Goal: Task Accomplishment & Management: Use online tool/utility

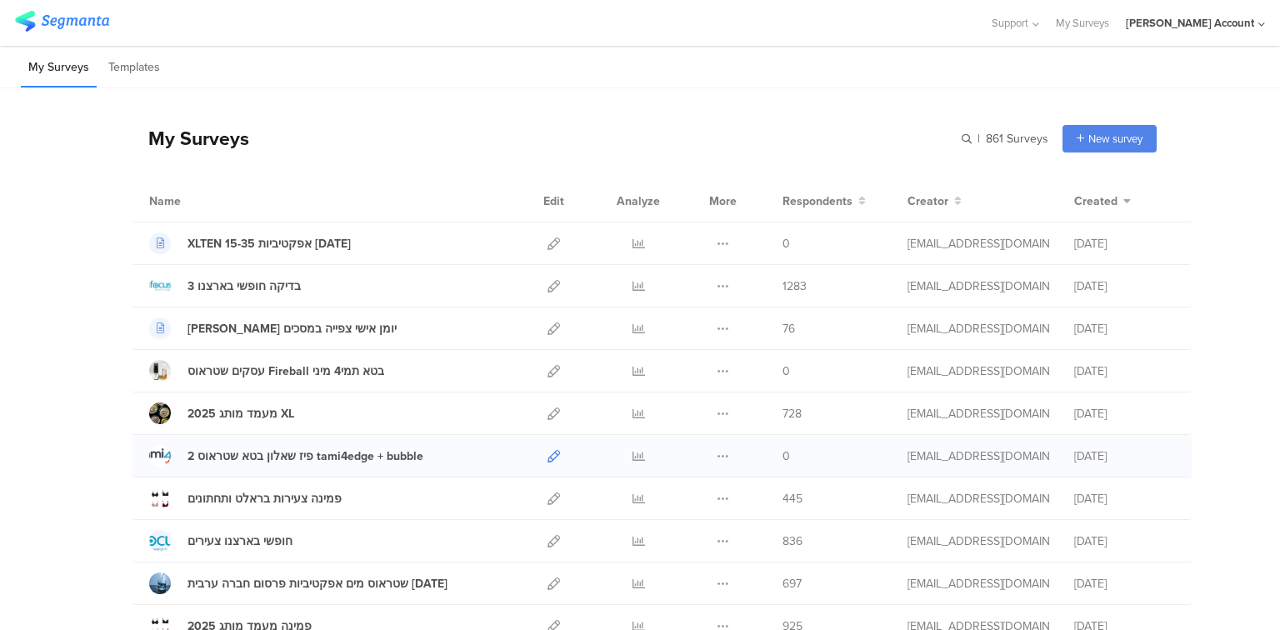
click at [548, 458] on icon at bounding box center [554, 456] width 13 height 13
click at [961, 133] on input "text" at bounding box center [931, 139] width 233 height 28
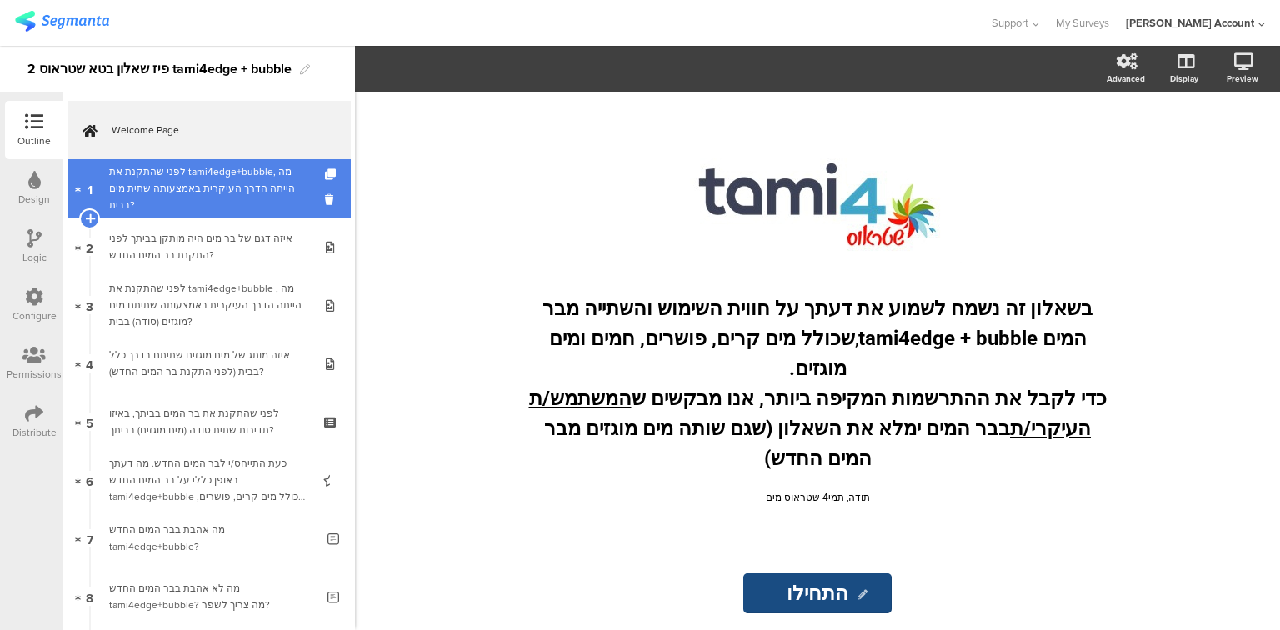
click at [244, 187] on div "לפני שהתקנת את tami4edge+bubble, מה הייתה הדרך העיקרית באמצעותה שתית מים בבית?" at bounding box center [208, 188] width 199 height 50
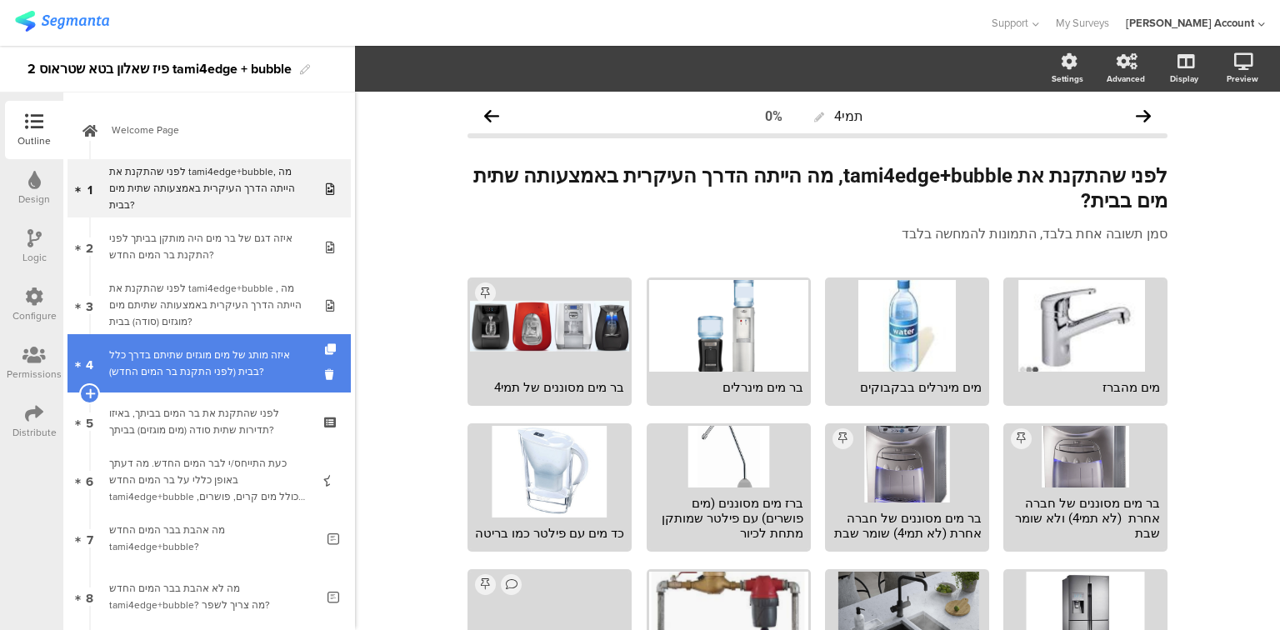
click at [227, 377] on div "איזה מותג של מים מוגזים שתיתם בדרך כלל בבית (לפני התקנת בר המים החדש)?" at bounding box center [208, 363] width 199 height 33
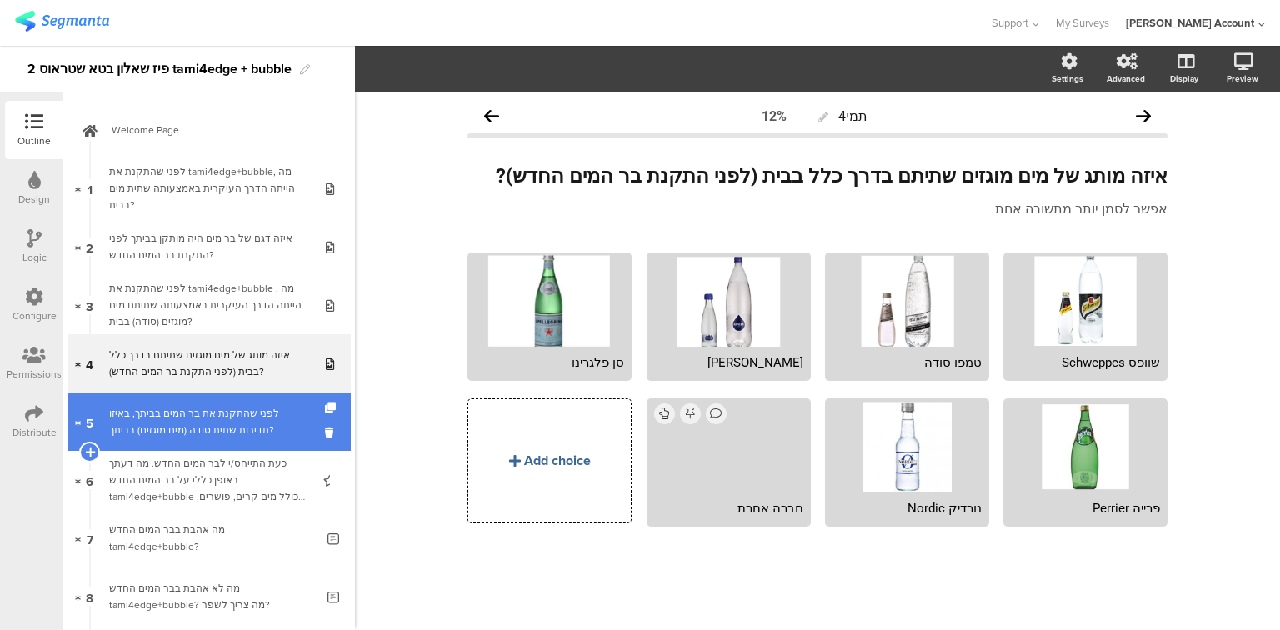
click at [223, 408] on div "לפני שהתקנת את בר המים בביתך, באיזו תדירות שתית סודה (מים מוגזים) בביתך?" at bounding box center [208, 421] width 199 height 33
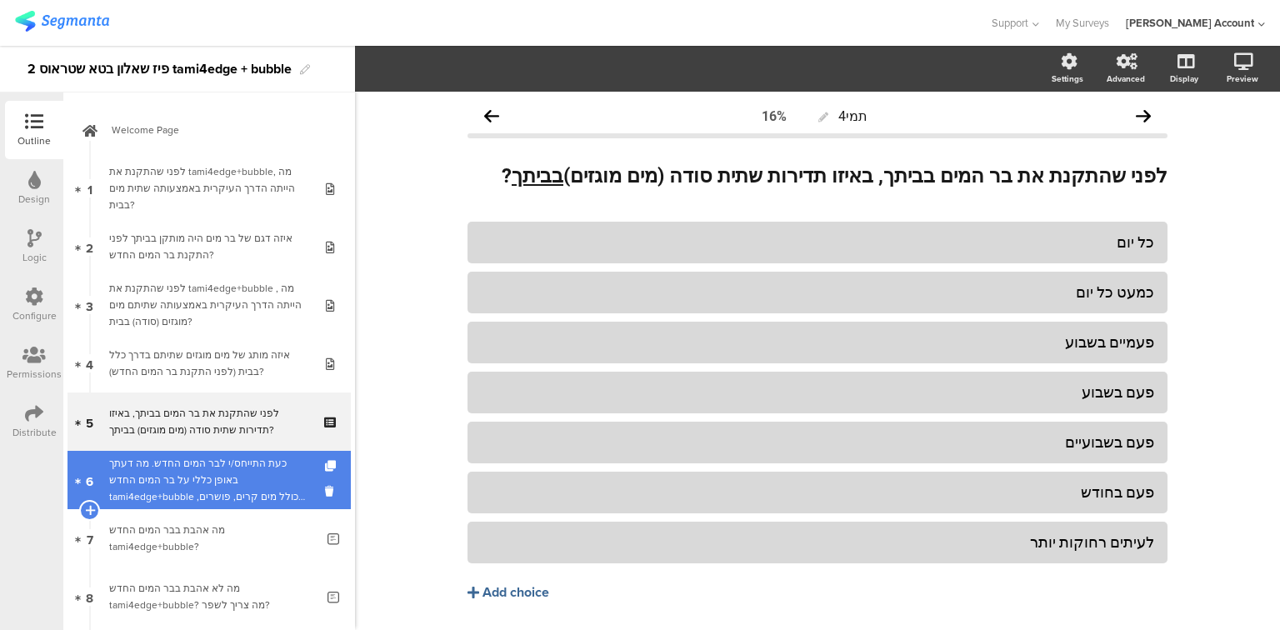
click at [223, 483] on div "כעת התייחס/י לבר המים החדש. מה דעתך באופן כללי על בר המים החדש tami4edge+bubble…" at bounding box center [208, 480] width 199 height 50
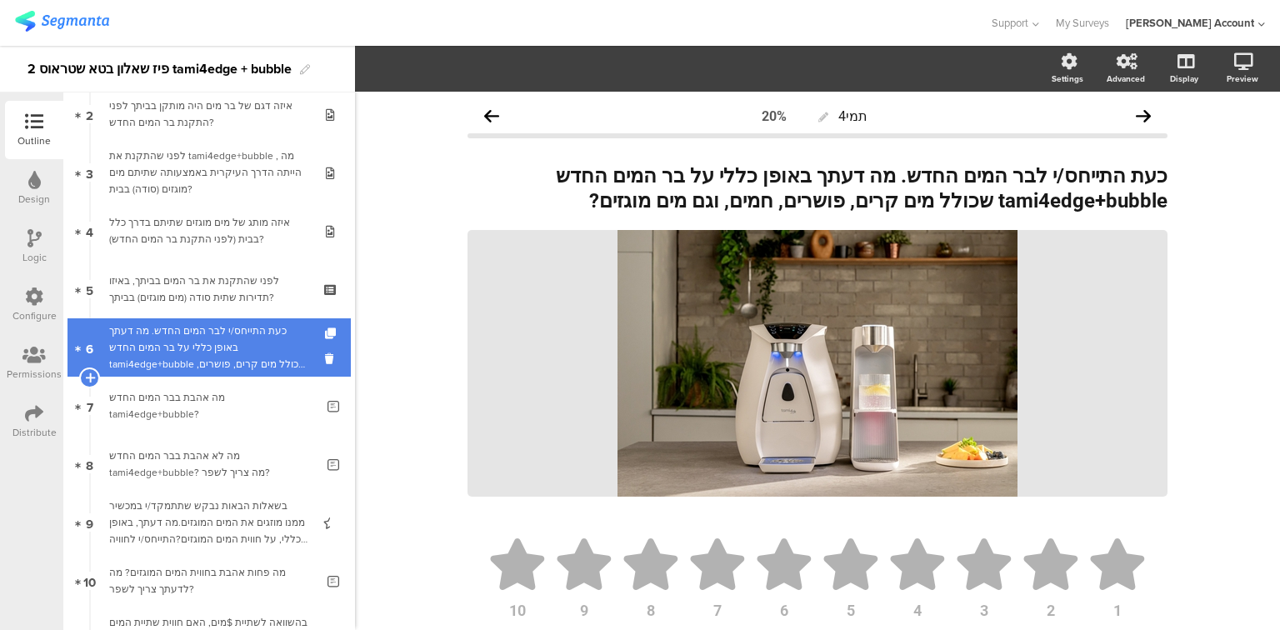
scroll to position [133, 0]
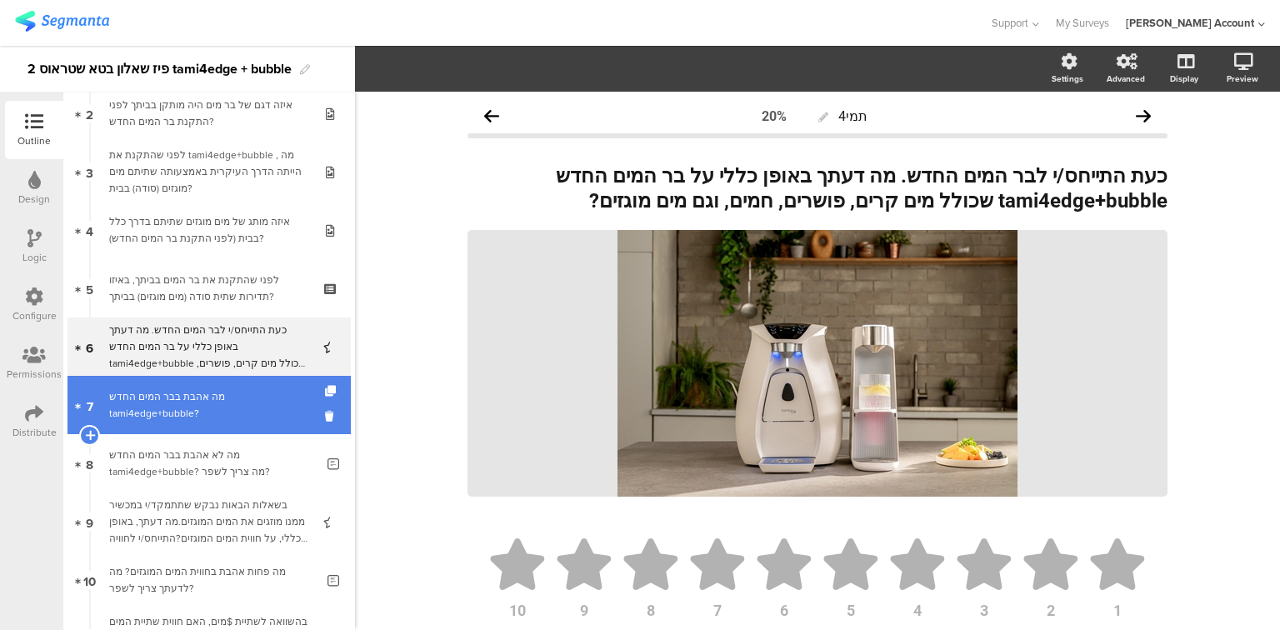
click at [196, 407] on div "מה אהבת בבר המים החדש tami4edge+bubble?" at bounding box center [212, 404] width 206 height 33
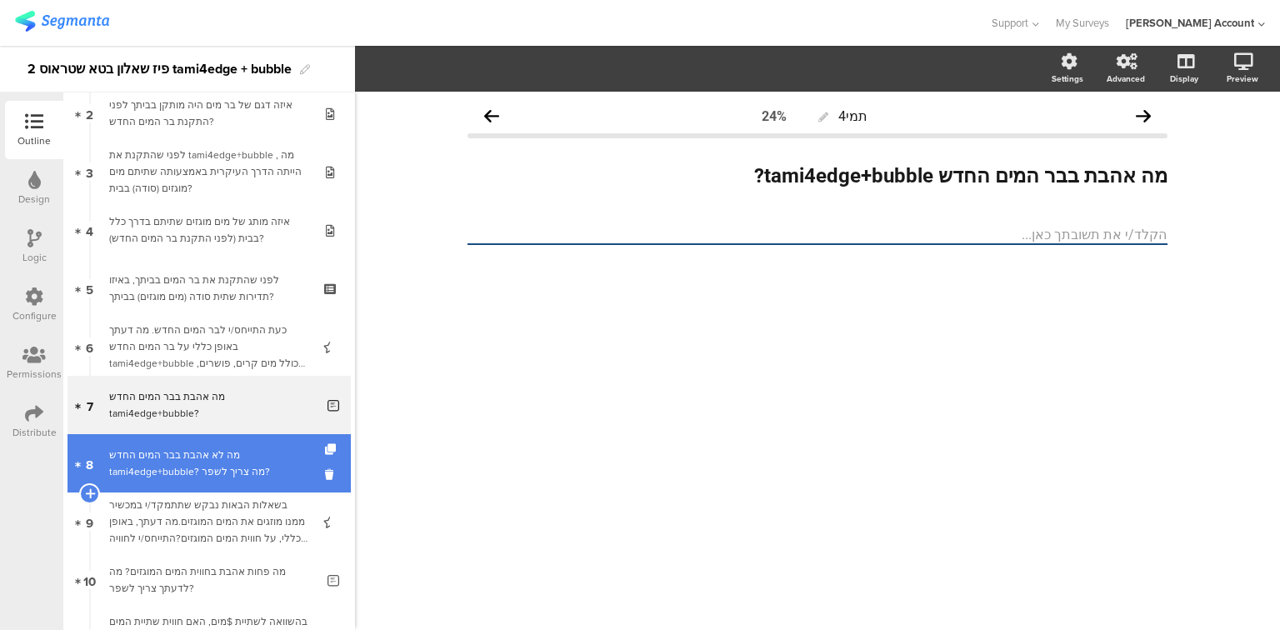
click at [200, 468] on div "מה לא אהבת בבר המים החדש tami4edge+bubble? מה צריך לשפר?" at bounding box center [212, 463] width 206 height 33
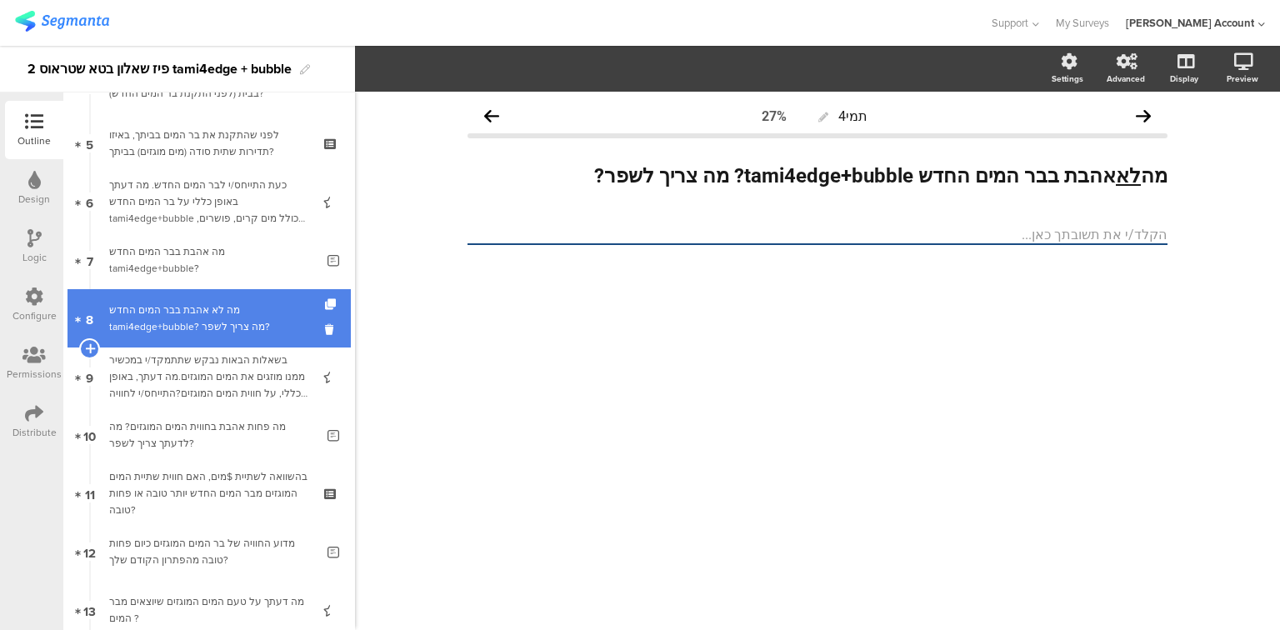
scroll to position [333, 0]
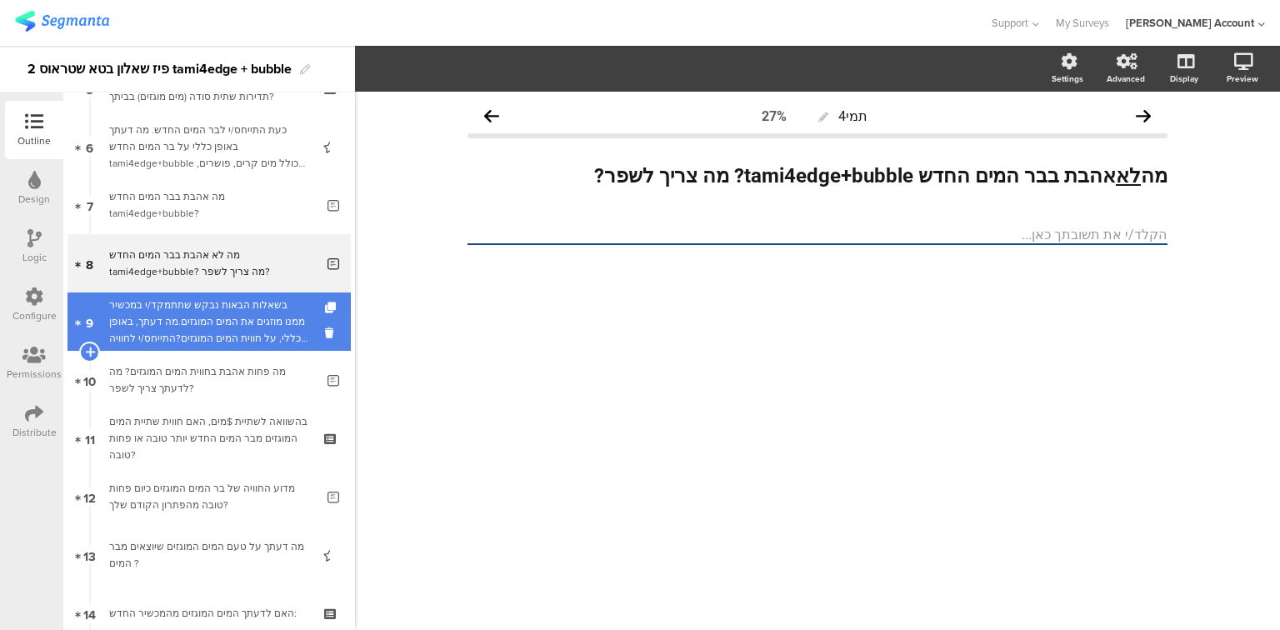
click at [173, 310] on div "בשאלות הבאות נבקש שתתמקד/י במכשיר ממנו מוזגים את המים המוגזים.מה דעתך, באופן כל…" at bounding box center [208, 322] width 199 height 50
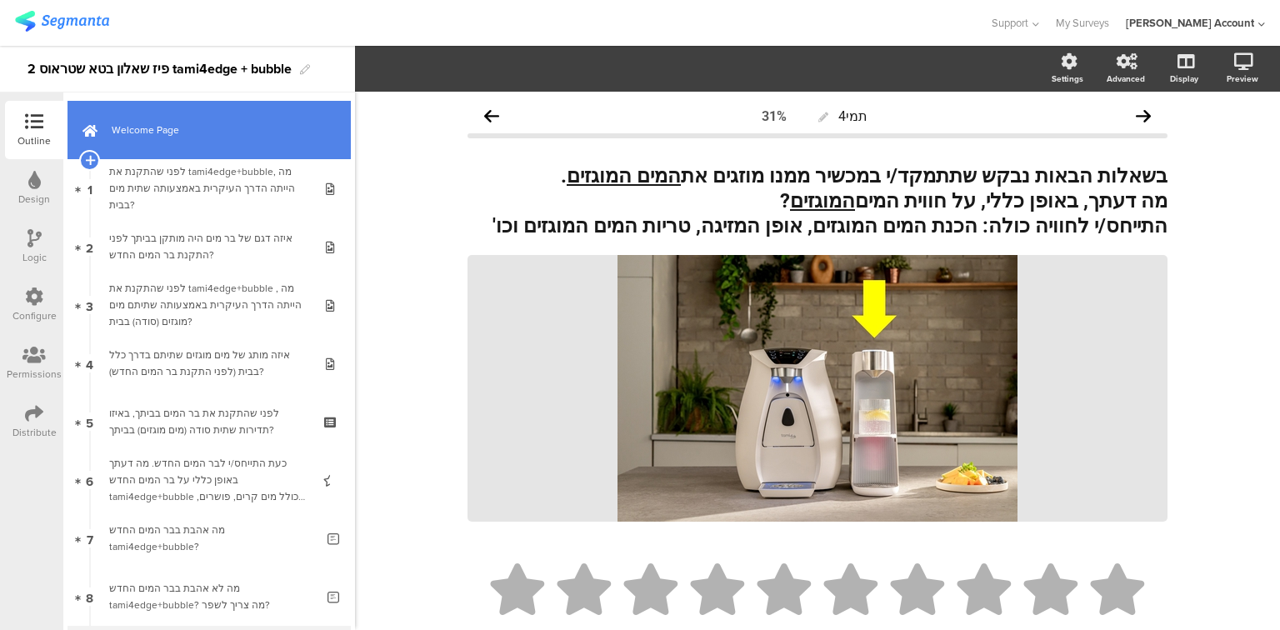
click at [151, 126] on span "Welcome Page" at bounding box center [218, 130] width 213 height 17
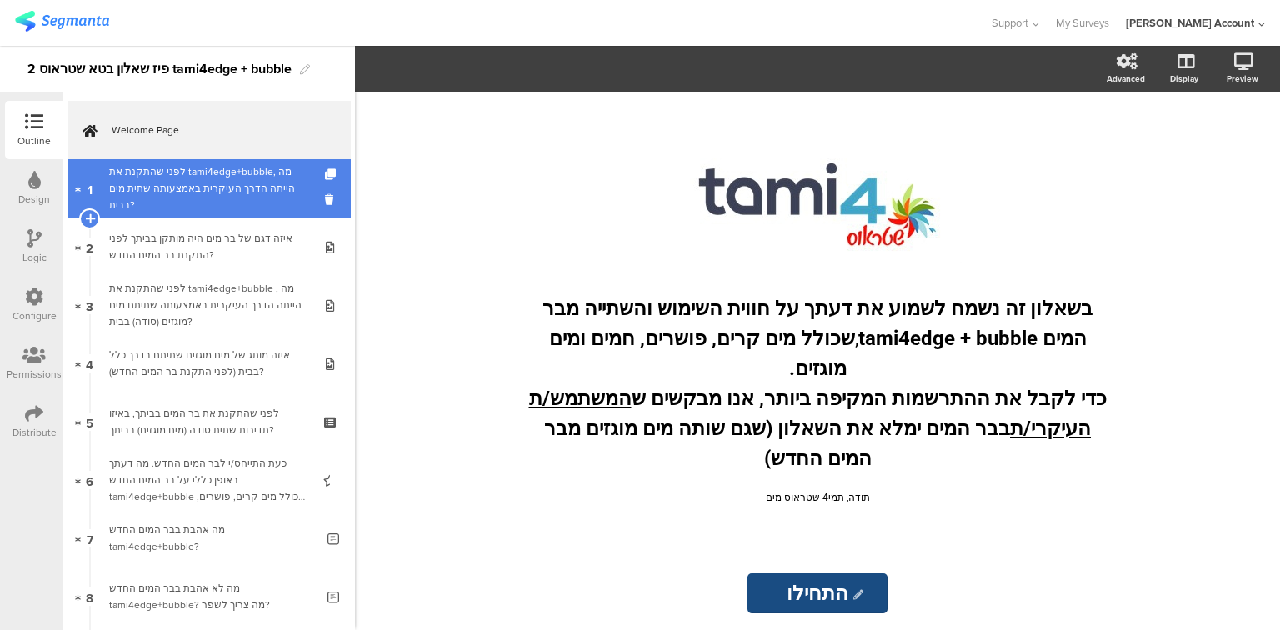
click at [165, 189] on div "לפני שהתקנת את tami4edge+bubble, מה הייתה הדרך העיקרית באמצעותה שתית מים בבית?" at bounding box center [208, 188] width 199 height 50
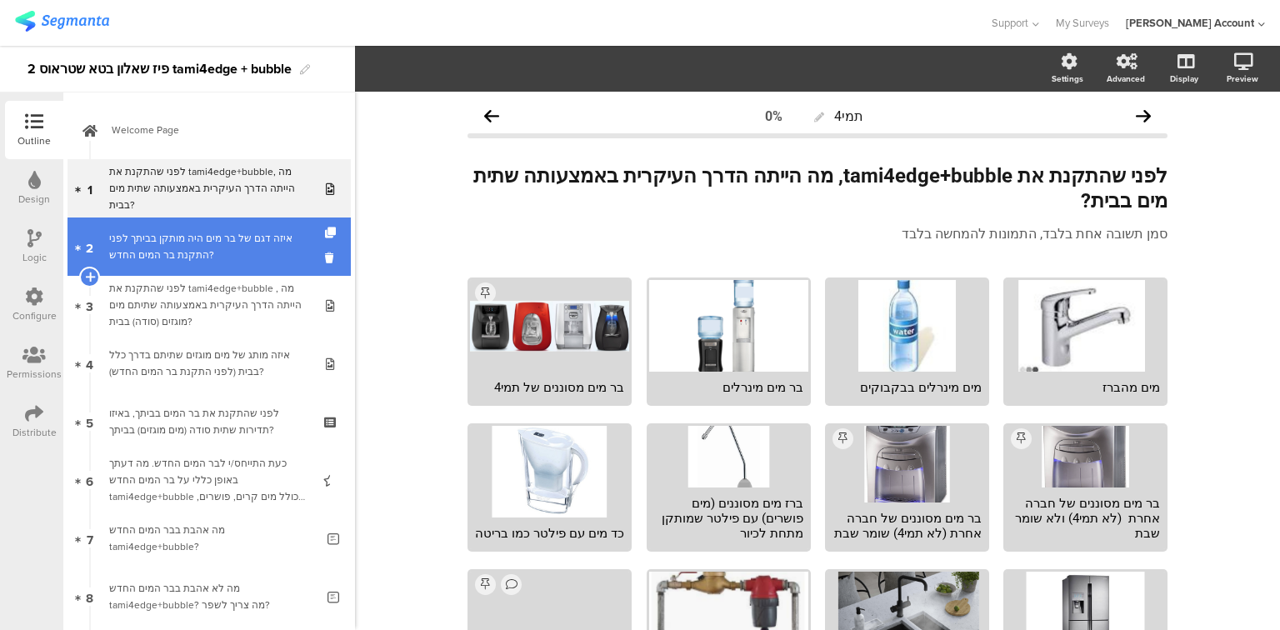
click at [150, 249] on div "איזה דגם של בר מים היה מותקן בביתך לפני התקנת בר המים החדש?" at bounding box center [208, 246] width 199 height 33
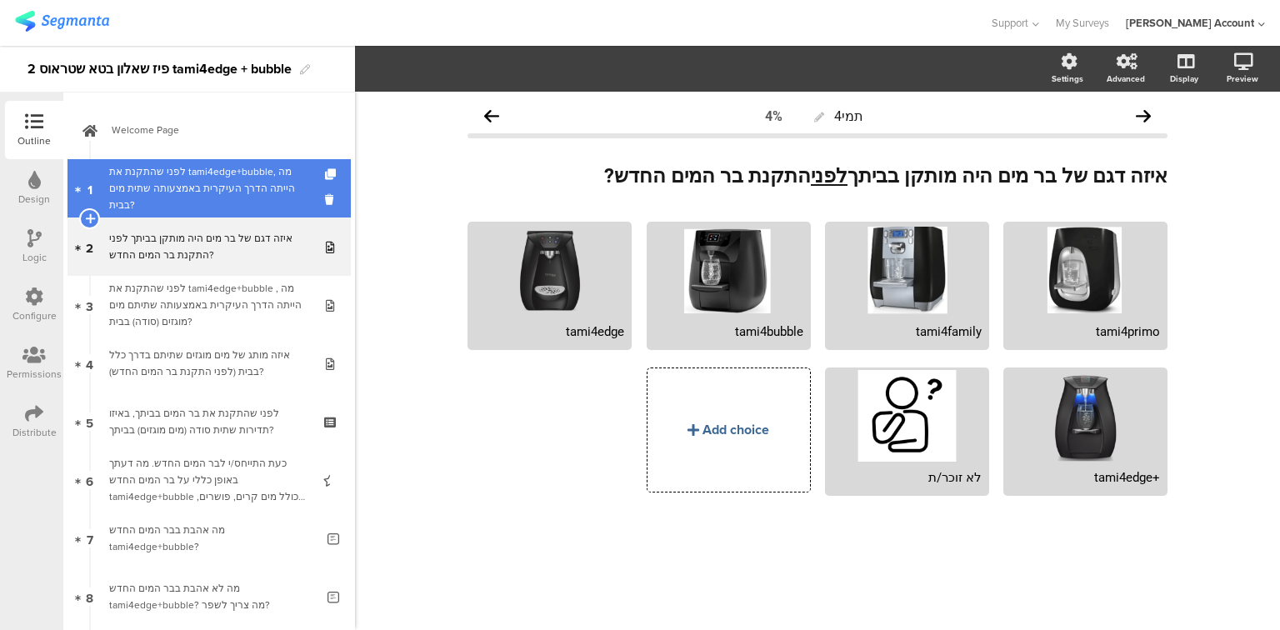
click at [147, 183] on div "לפני שהתקנת את tami4edge+bubble, מה הייתה הדרך העיקרית באמצעותה שתית מים בבית?" at bounding box center [208, 188] width 199 height 50
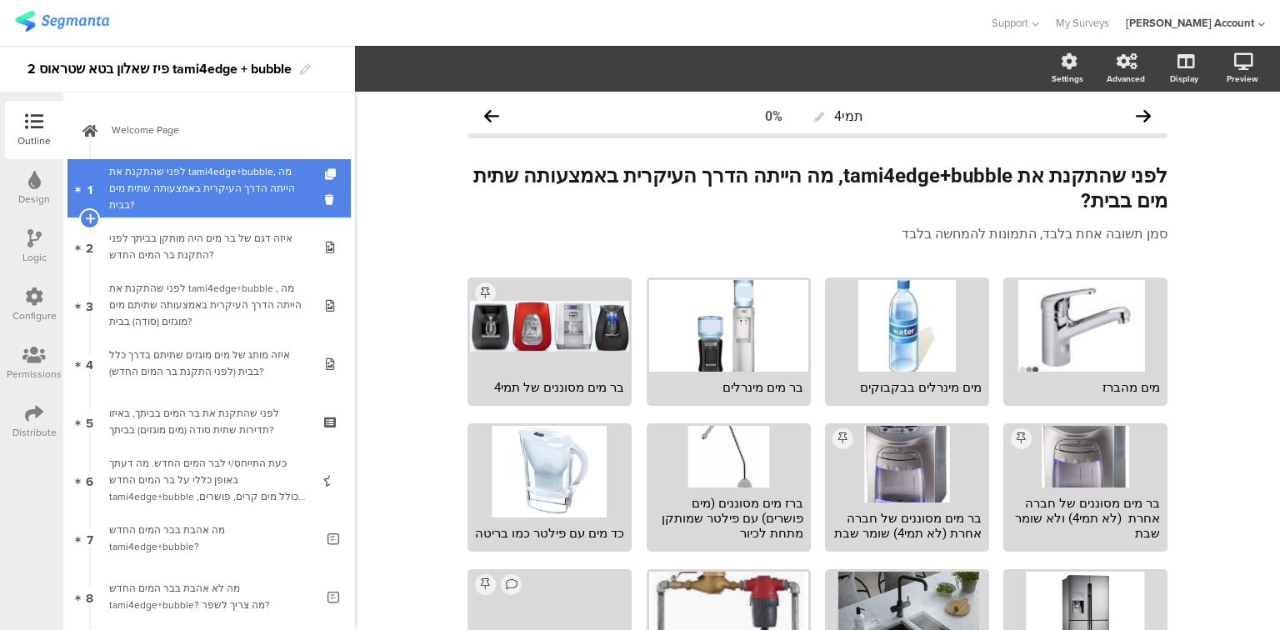
click at [188, 201] on div "לפני שהתקנת את tami4edge+bubble, מה הייתה הדרך העיקרית באמצעותה שתית מים בבית?" at bounding box center [208, 188] width 199 height 50
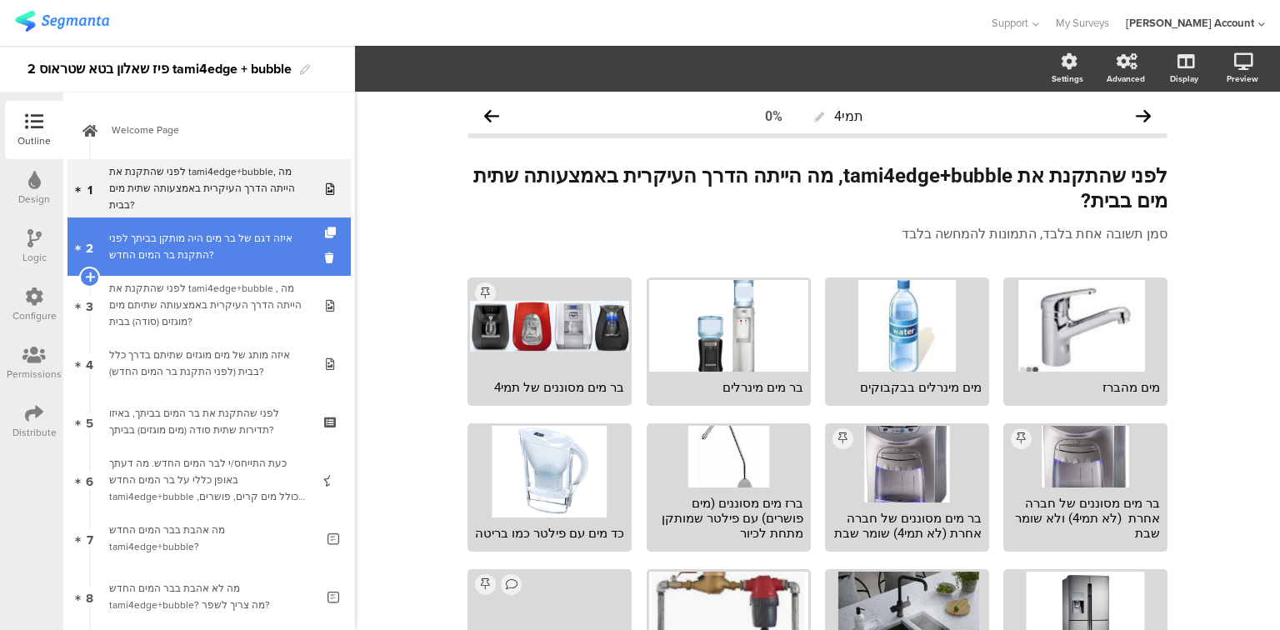
click at [187, 242] on div "איזה דגם של בר מים היה מותקן בביתך לפני התקנת בר המים החדש?" at bounding box center [208, 246] width 199 height 33
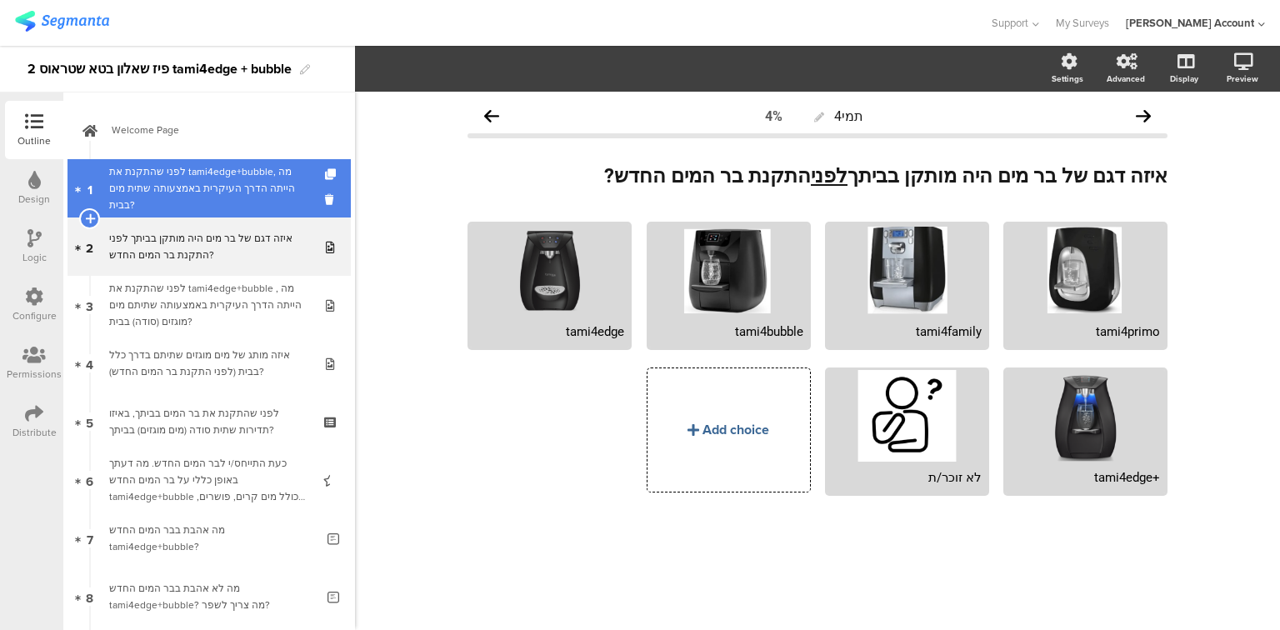
click at [199, 189] on div "לפני שהתקנת את tami4edge+bubble, מה הייתה הדרך העיקרית באמצעותה שתית מים בבית?" at bounding box center [208, 188] width 199 height 50
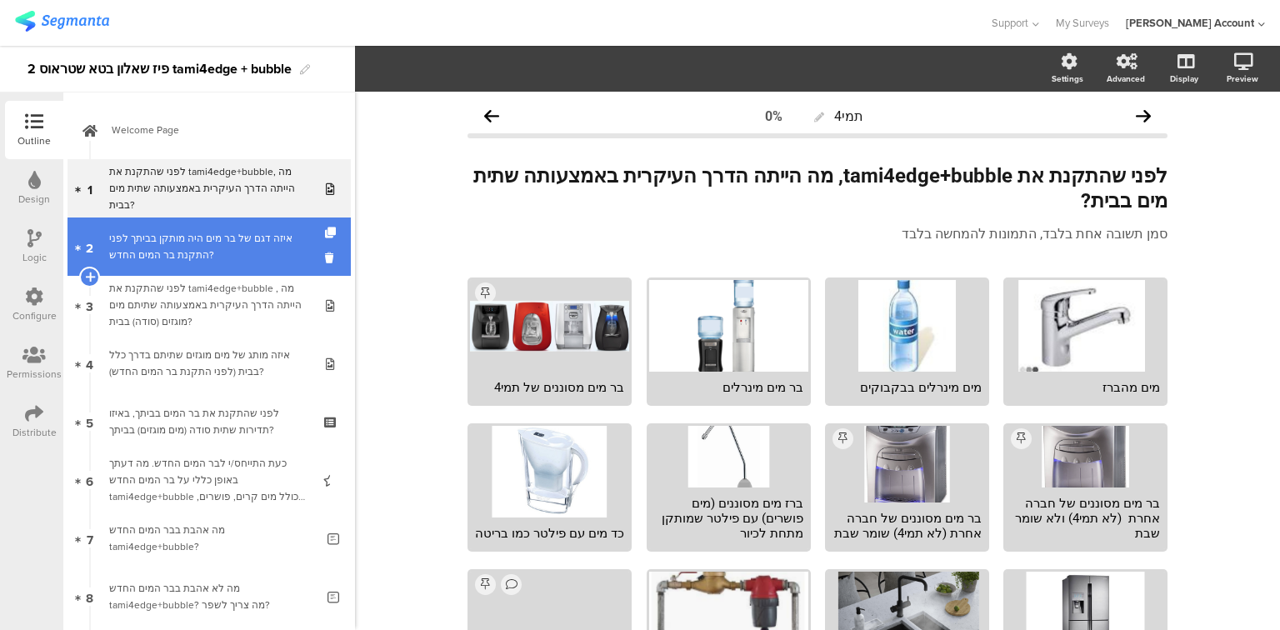
click at [187, 243] on div "איזה דגם של בר מים היה מותקן בביתך לפני התקנת בר המים החדש?" at bounding box center [208, 246] width 199 height 33
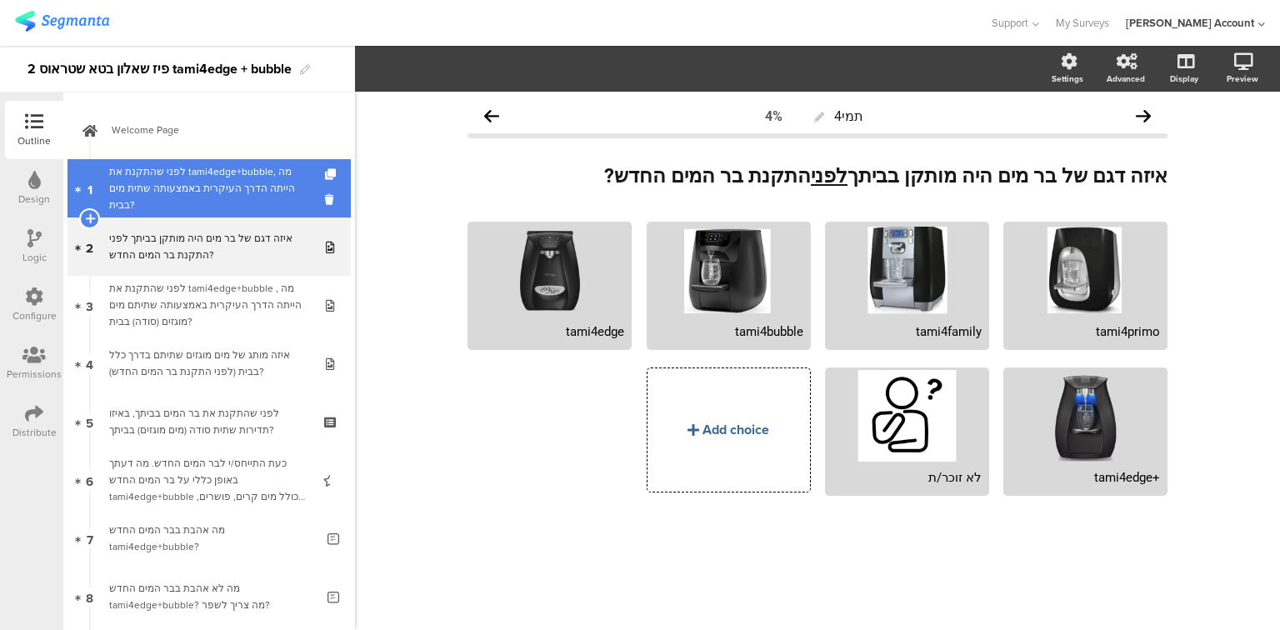
click at [222, 180] on div "לפני שהתקנת את tami4edge+bubble, מה הייתה הדרך העיקרית באמצעותה שתית מים בבית?" at bounding box center [208, 188] width 199 height 50
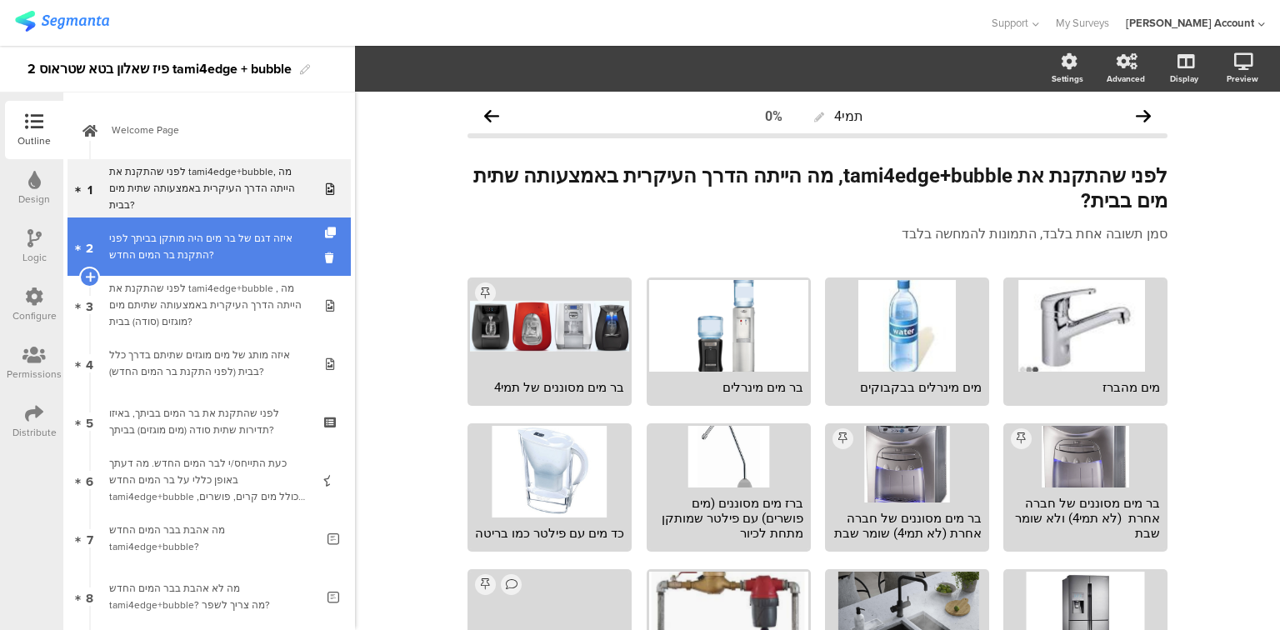
click at [216, 248] on div "איזה דגם של בר מים היה מותקן בביתך לפני התקנת בר המים החדש?" at bounding box center [208, 246] width 199 height 33
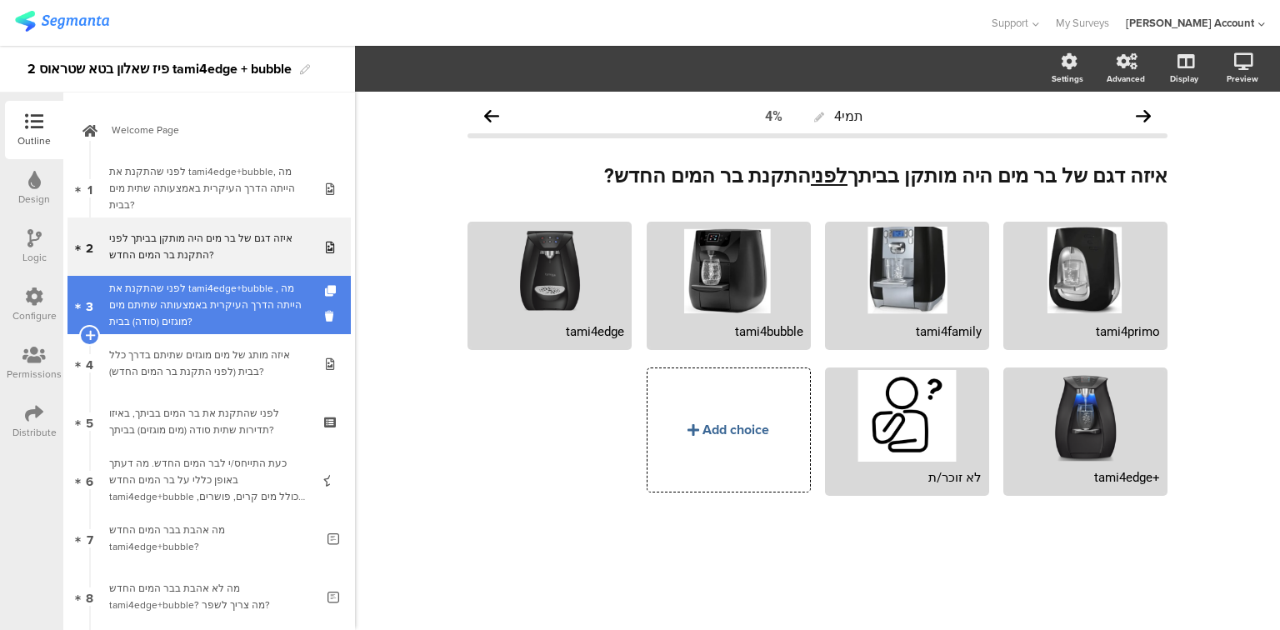
click at [231, 317] on div "לפני שהתקנת את tami4edge+bubble , מה הייתה הדרך העיקרית באמצעותה שתיתם מים מוגז…" at bounding box center [208, 305] width 199 height 50
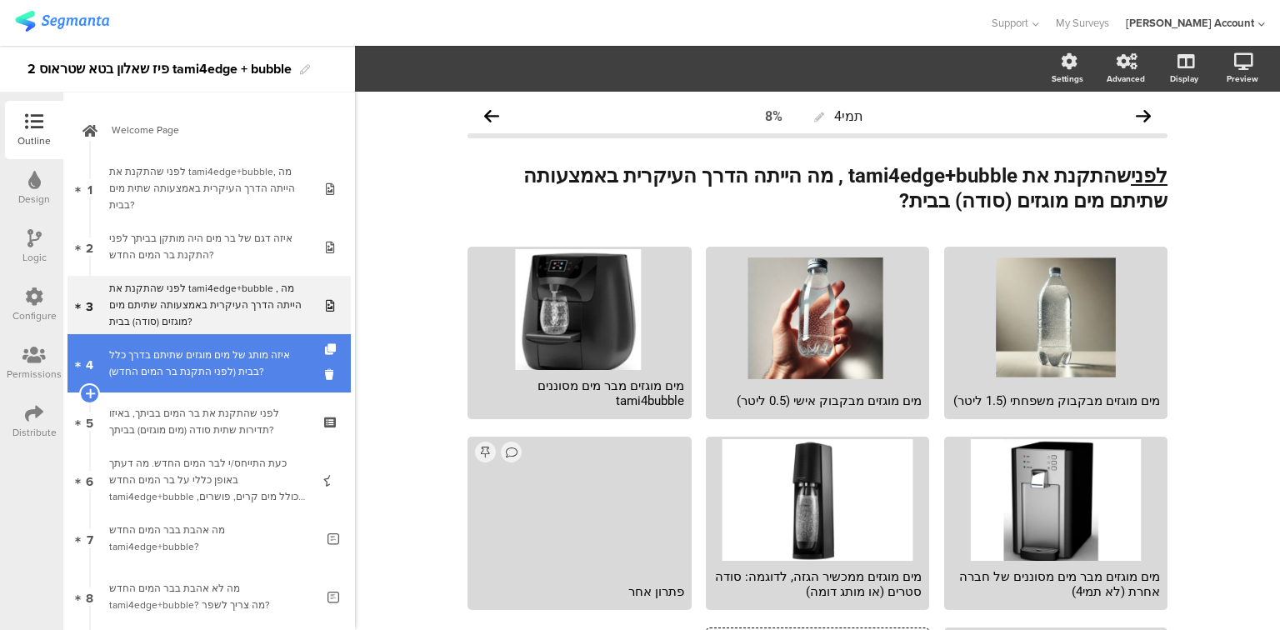
click at [147, 368] on div "איזה מותג של מים מוגזים שתיתם בדרך כלל בבית (לפני התקנת בר המים החדש)?" at bounding box center [208, 363] width 199 height 33
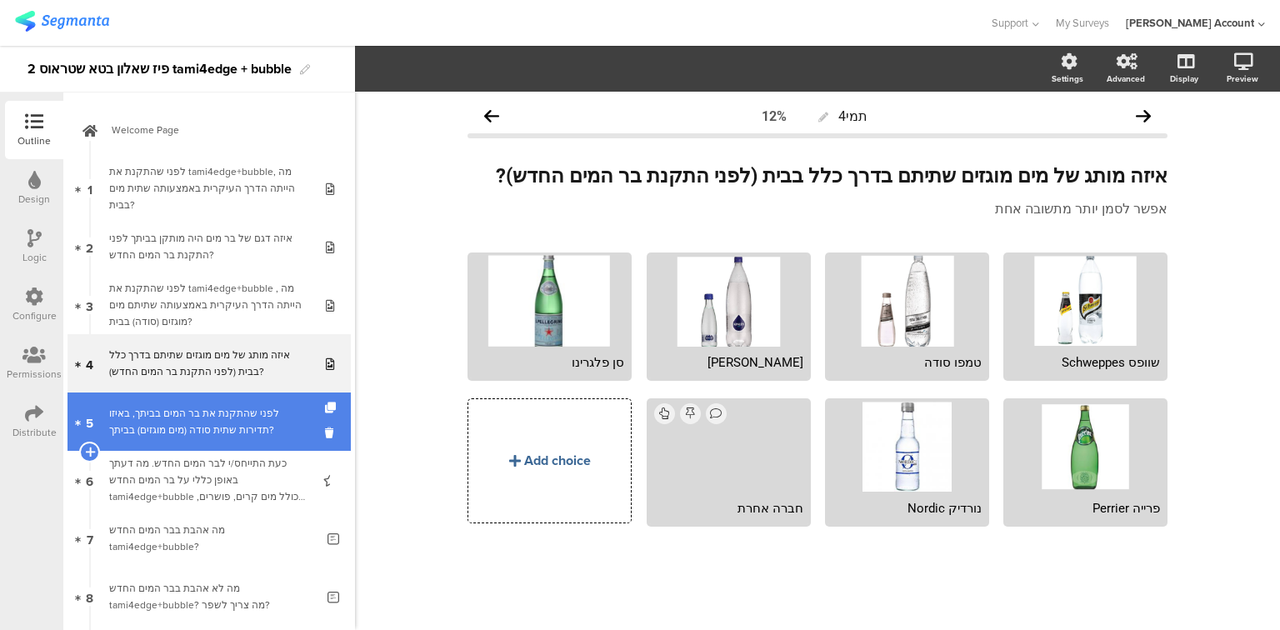
click at [200, 435] on div "לפני שהתקנת את בר המים בביתך, באיזו תדירות שתית סודה (מים מוגזים) בביתך?" at bounding box center [208, 421] width 199 height 33
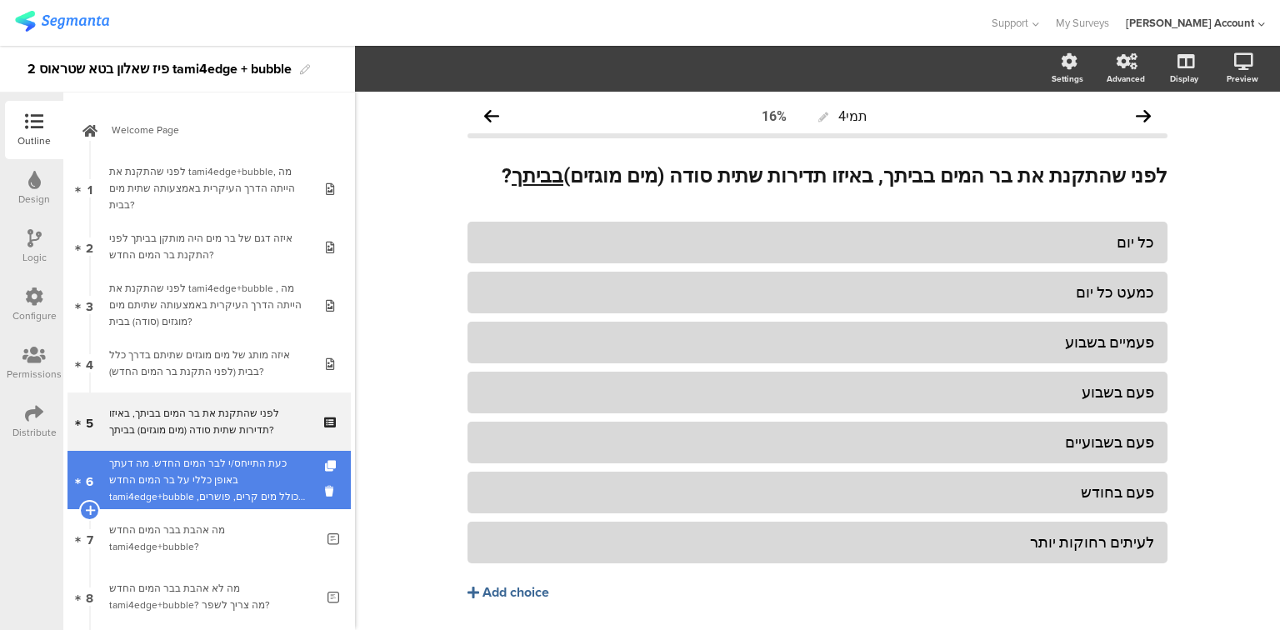
click at [228, 493] on div "כעת התייחס/י לבר המים החדש. מה דעתך באופן כללי על בר המים החדש tami4edge+bubble…" at bounding box center [208, 480] width 199 height 50
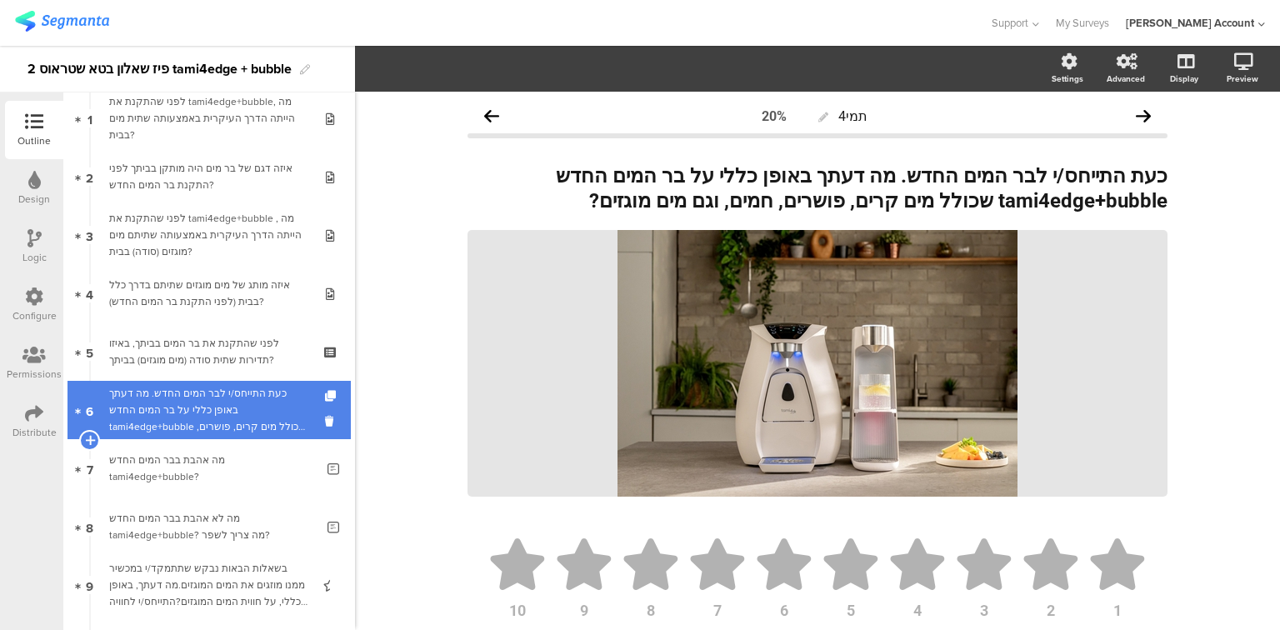
scroll to position [133, 0]
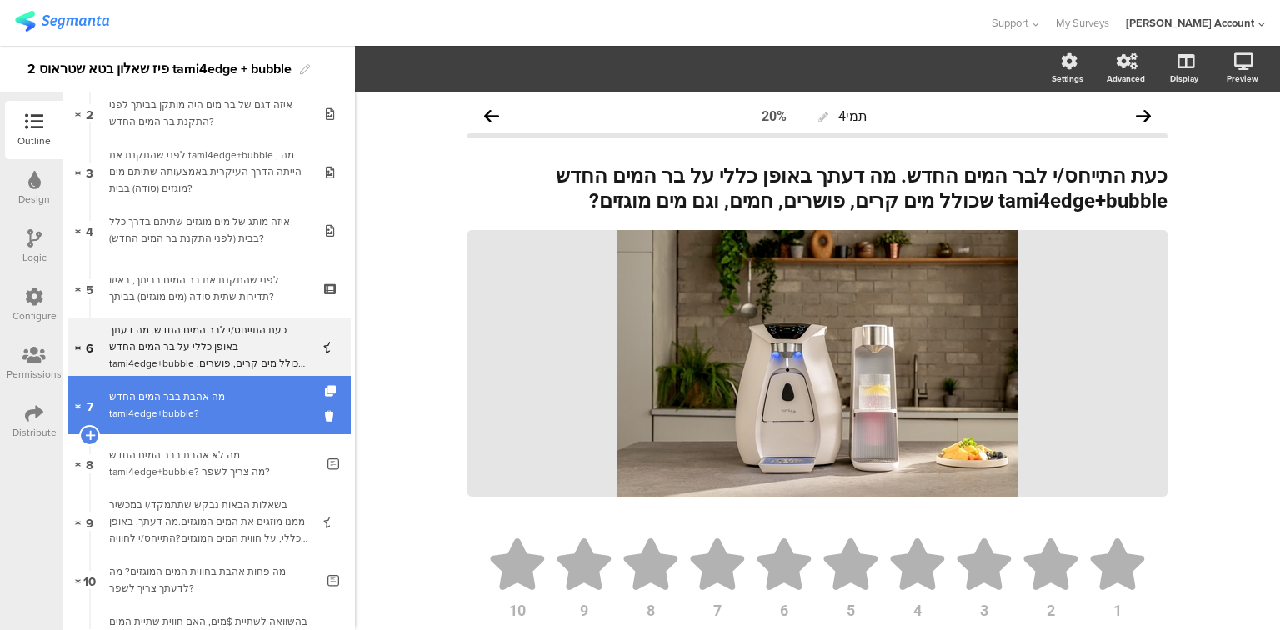
click at [237, 412] on div "מה אהבת בבר המים החדש tami4edge+bubble?" at bounding box center [212, 404] width 206 height 33
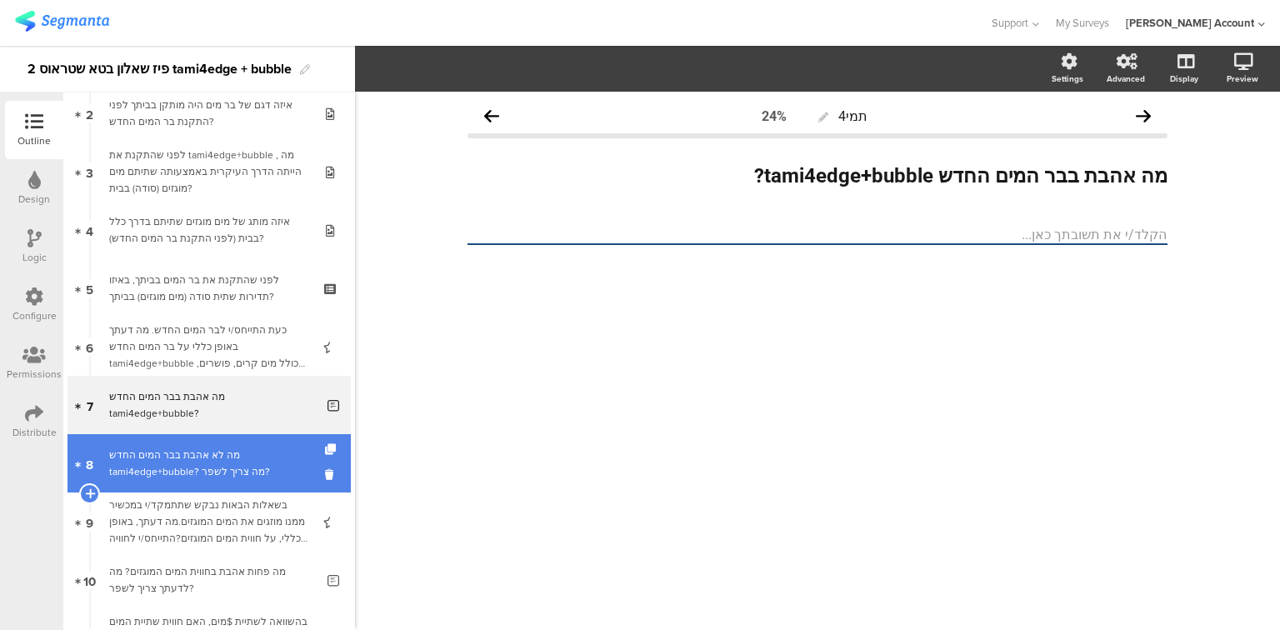
click at [228, 473] on div "מה לא אהבת בבר המים החדש tami4edge+bubble? מה צריך לשפר?" at bounding box center [212, 463] width 206 height 33
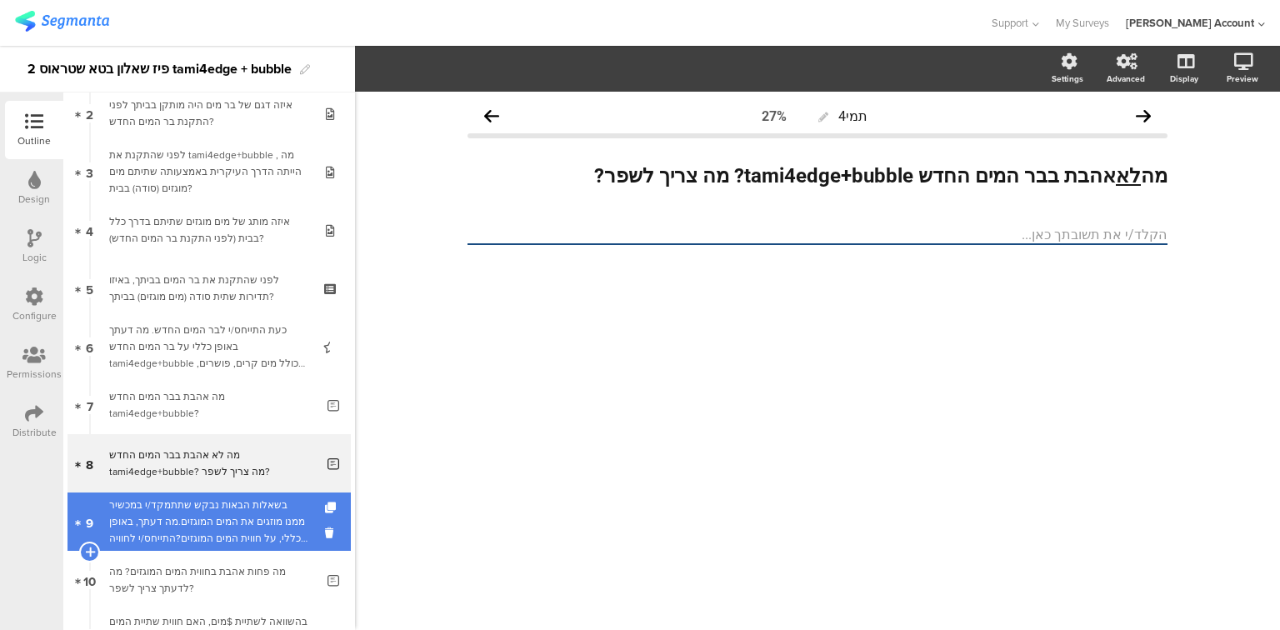
click at [240, 518] on div "בשאלות הבאות נבקש שתתמקד/י במכשיר ממנו מוזגים את המים המוגזים.מה דעתך, באופן כל…" at bounding box center [208, 522] width 199 height 50
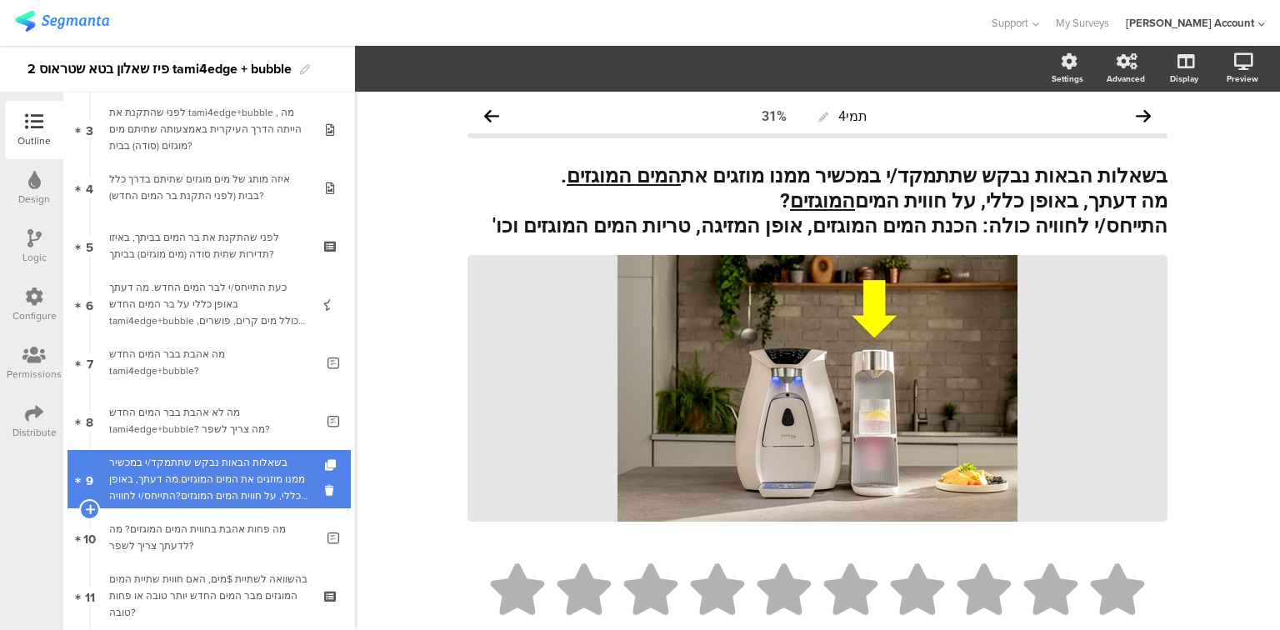
scroll to position [200, 0]
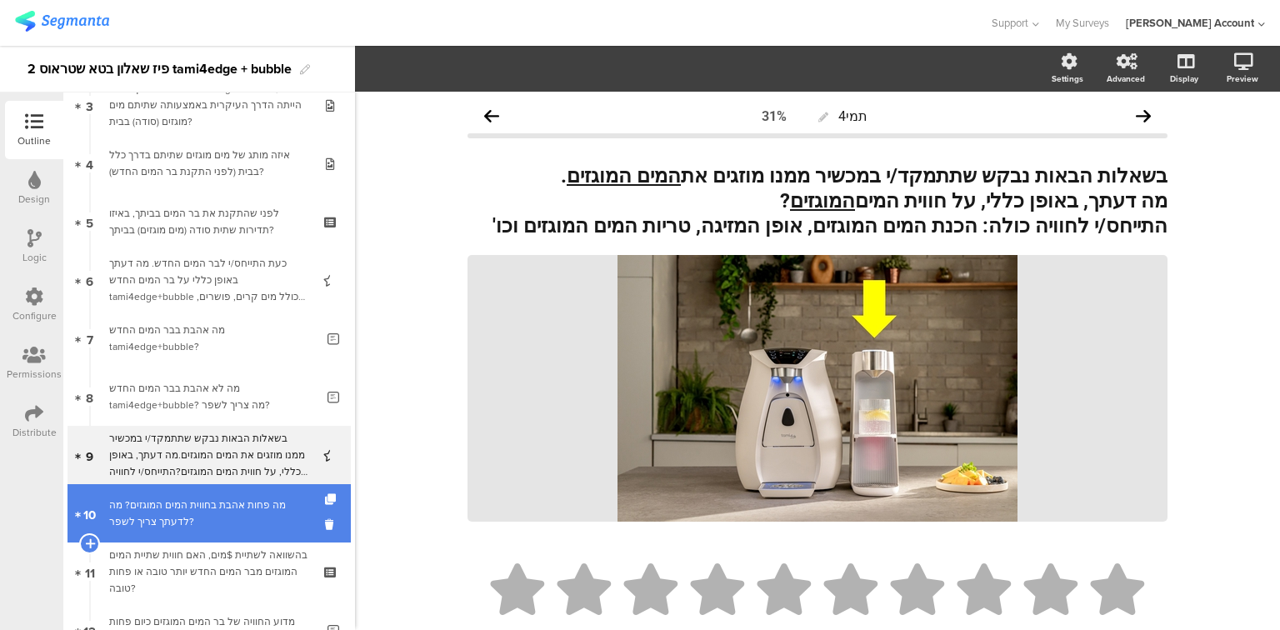
click at [235, 517] on div "מה פחות אהבת בחווית המים המוגזים? מה לדעתך צריך לשפר?" at bounding box center [212, 513] width 206 height 33
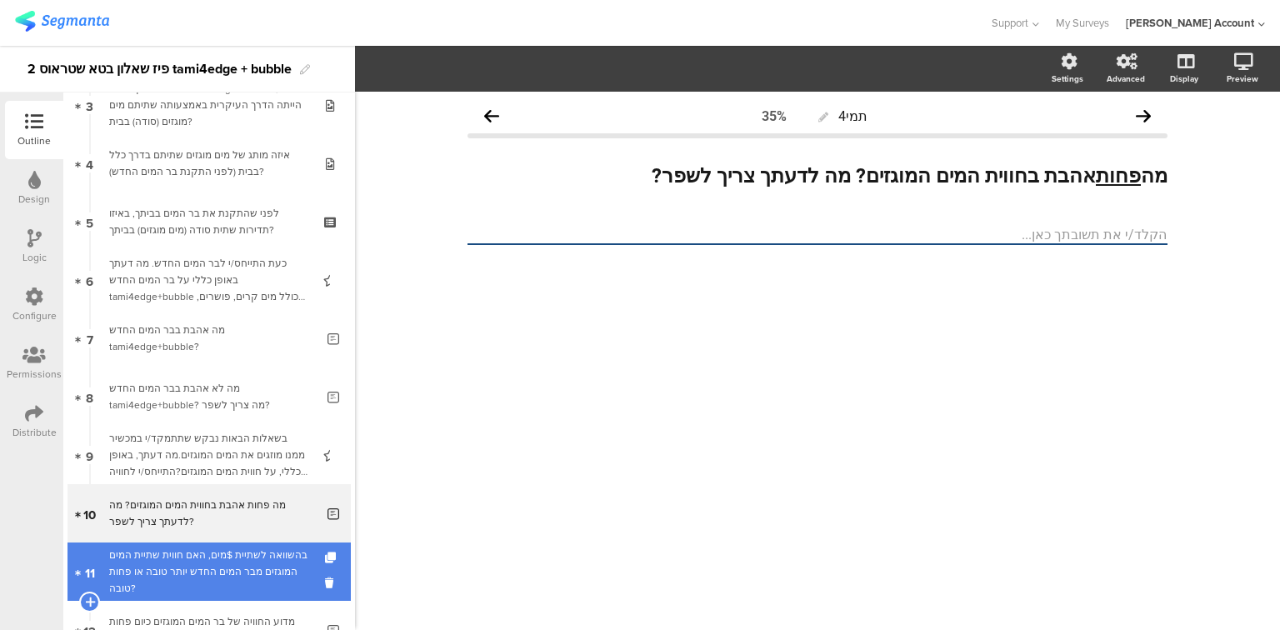
click at [239, 567] on div "בהשוואה לשתיית $מים, האם חווית שתיית המים המוגזים מבר המים החדש יותר טובה או פח…" at bounding box center [208, 572] width 199 height 50
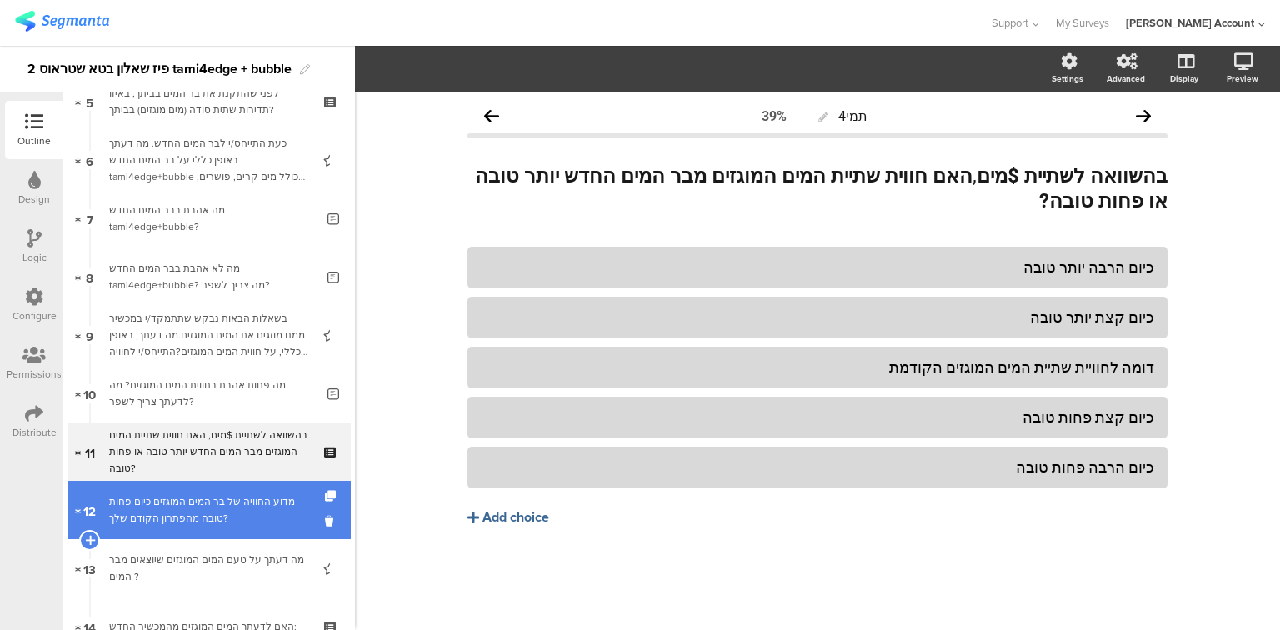
scroll to position [333, 0]
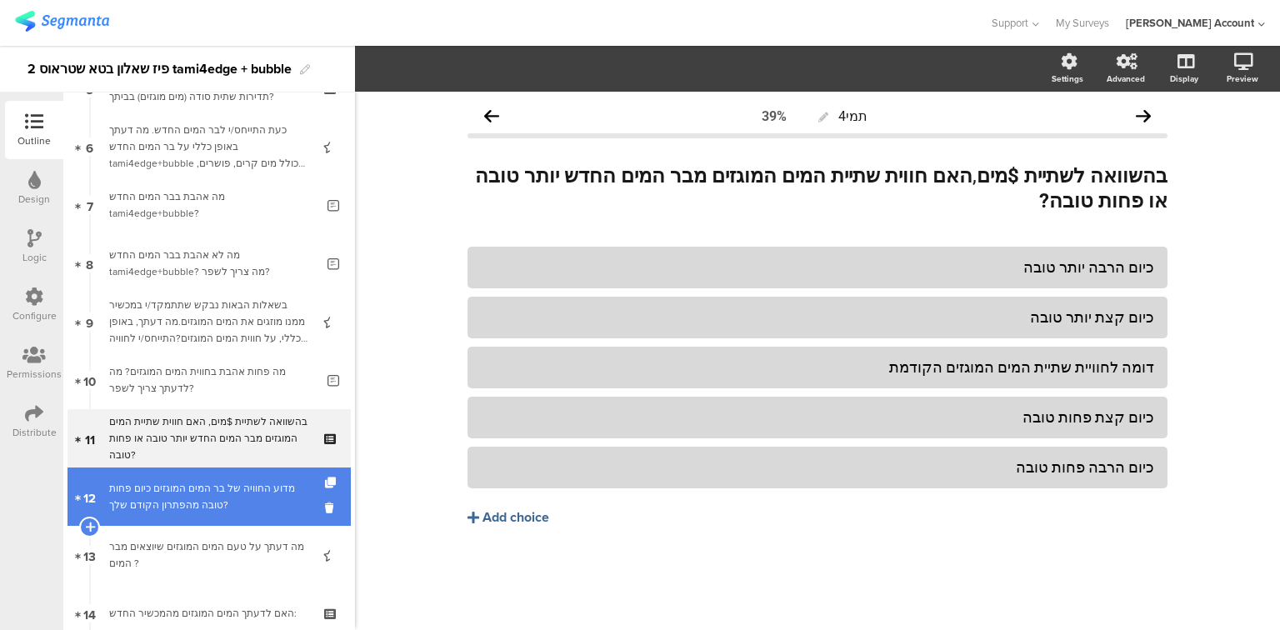
click at [137, 492] on div "מדוע החוויה של בר המים המוגזים כיום פחות טובה מהפתרון הקודם שלך?" at bounding box center [212, 496] width 206 height 33
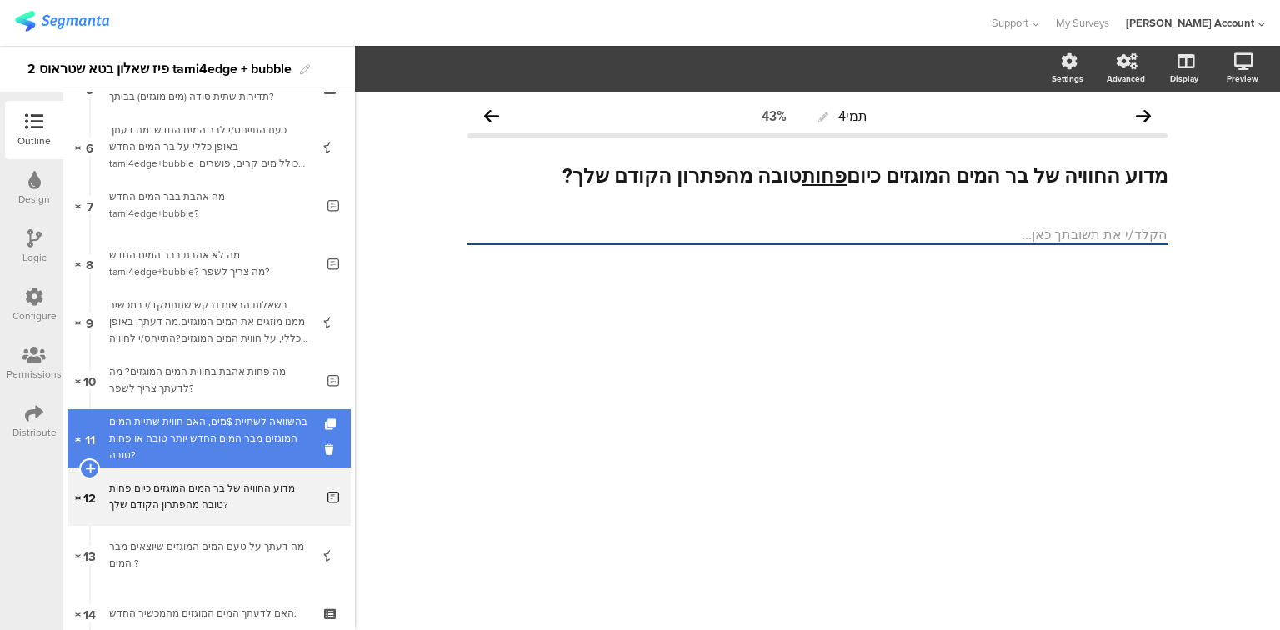
click at [149, 448] on div "בהשוואה לשתיית $מים, האם חווית שתיית המים המוגזים מבר המים החדש יותר טובה או פח…" at bounding box center [208, 438] width 199 height 50
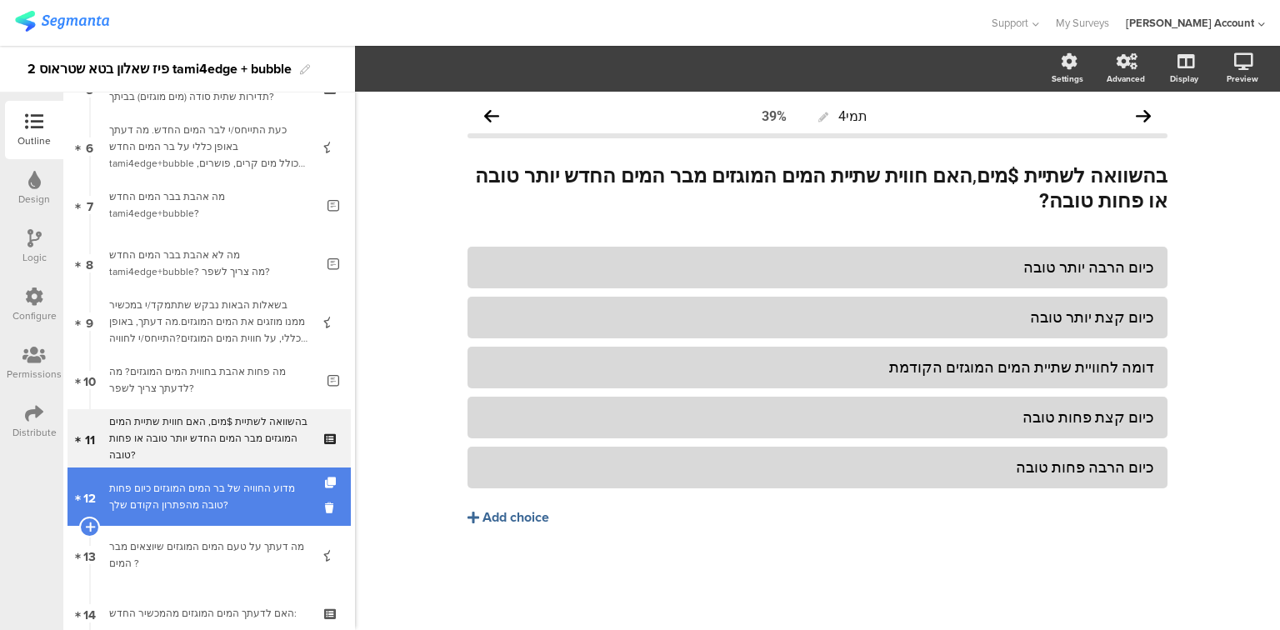
click at [210, 503] on div "מדוע החוויה של בר המים המוגזים כיום פחות טובה מהפתרון הקודם שלך?" at bounding box center [212, 496] width 206 height 33
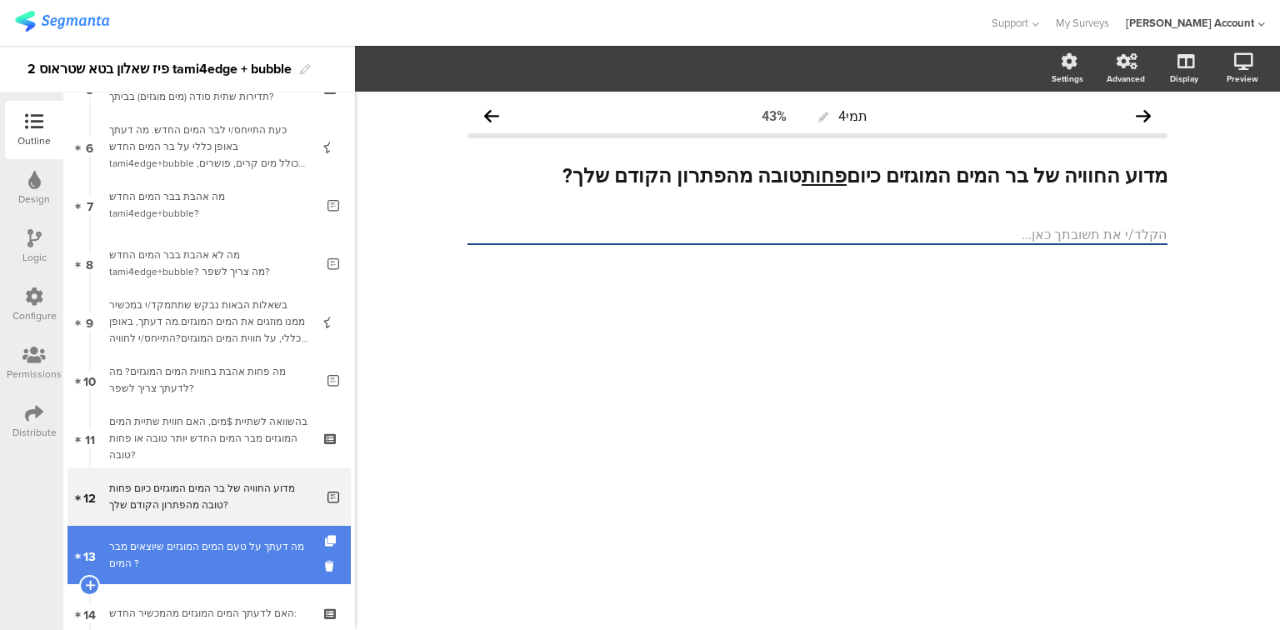
click at [213, 555] on div "מה דעתך על טעם המים המוגזים שיוצאים מבר המים ?" at bounding box center [208, 554] width 199 height 33
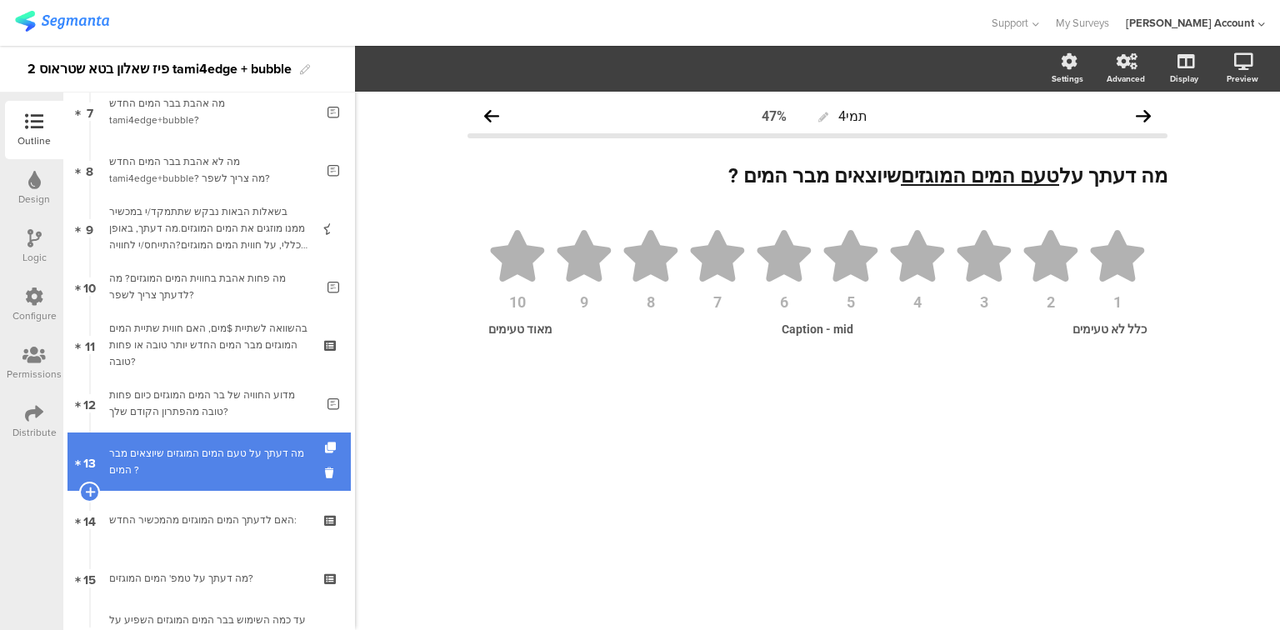
scroll to position [467, 0]
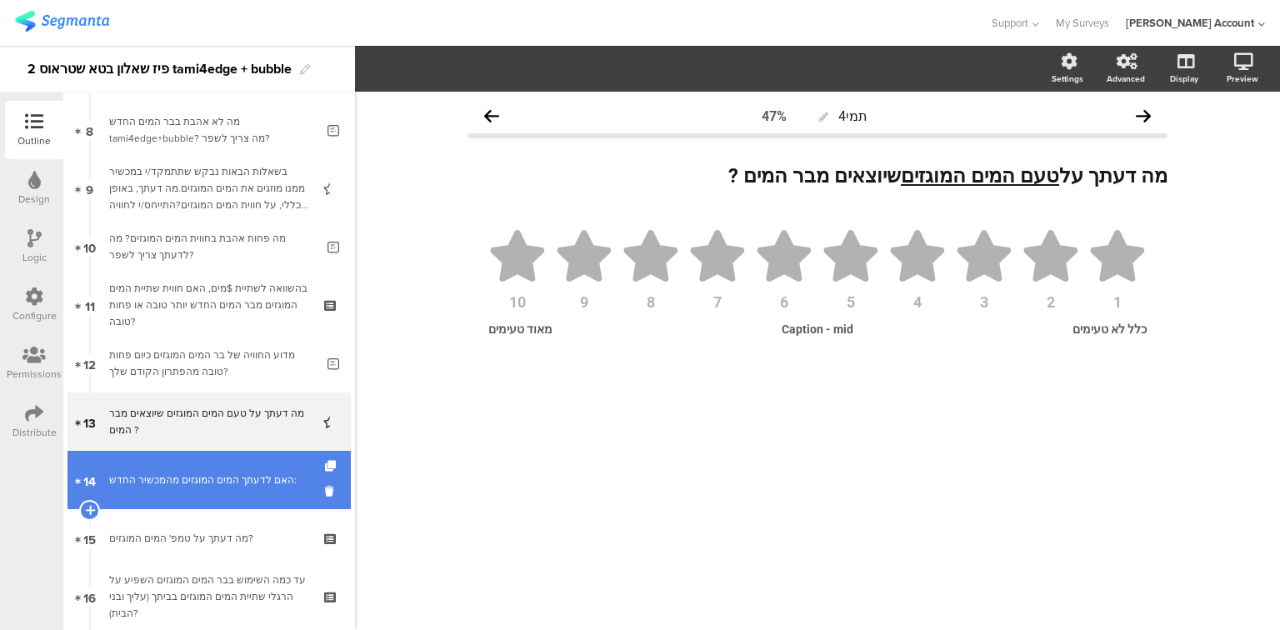
click at [207, 482] on div "האם לדעתך המים המוגזים מהמכשיר החדש:" at bounding box center [208, 480] width 199 height 17
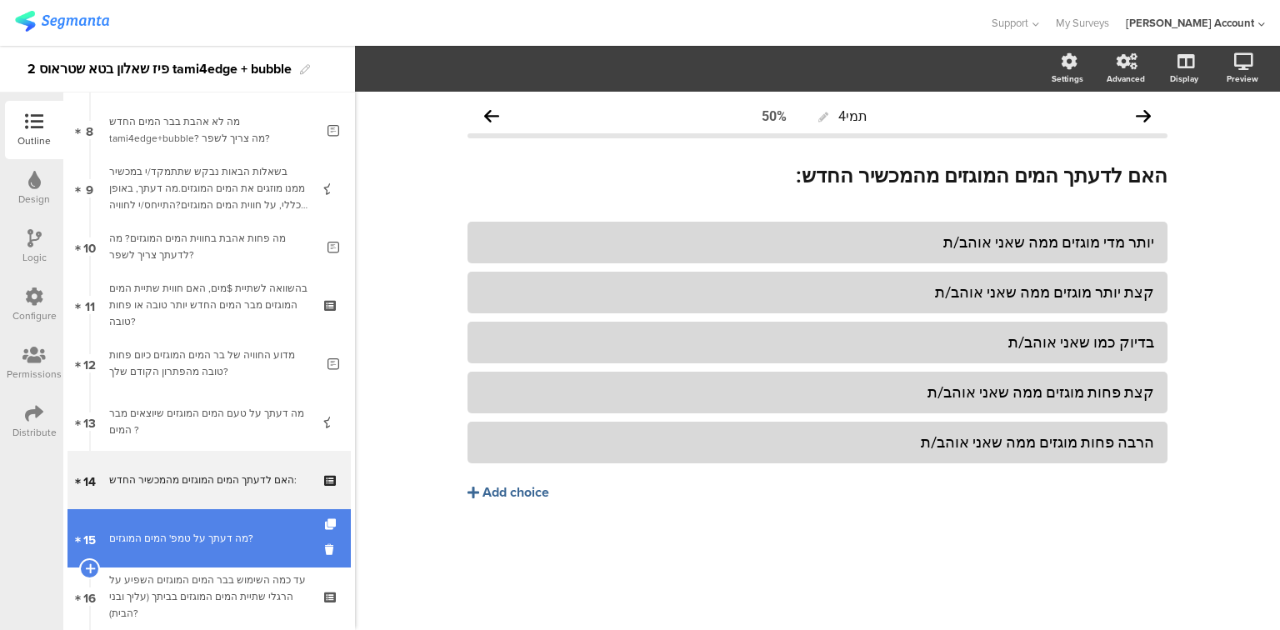
click at [204, 547] on link "15 מה דעתך על טמפ' המים המוגזים?" at bounding box center [209, 538] width 283 height 58
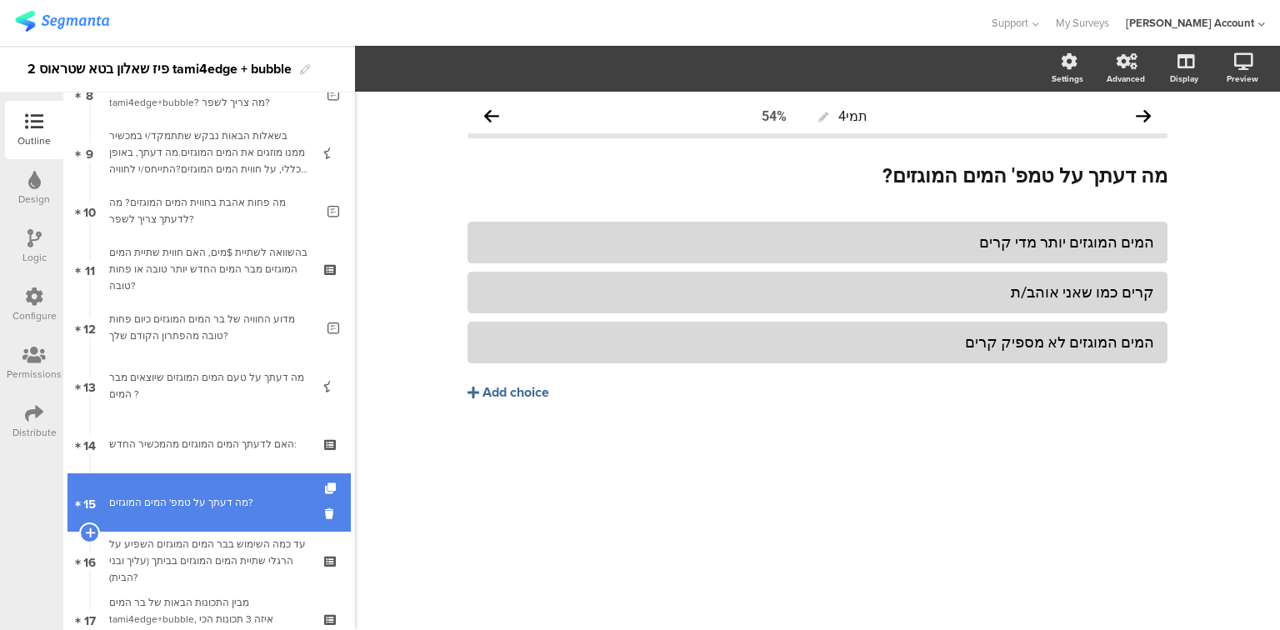
scroll to position [533, 0]
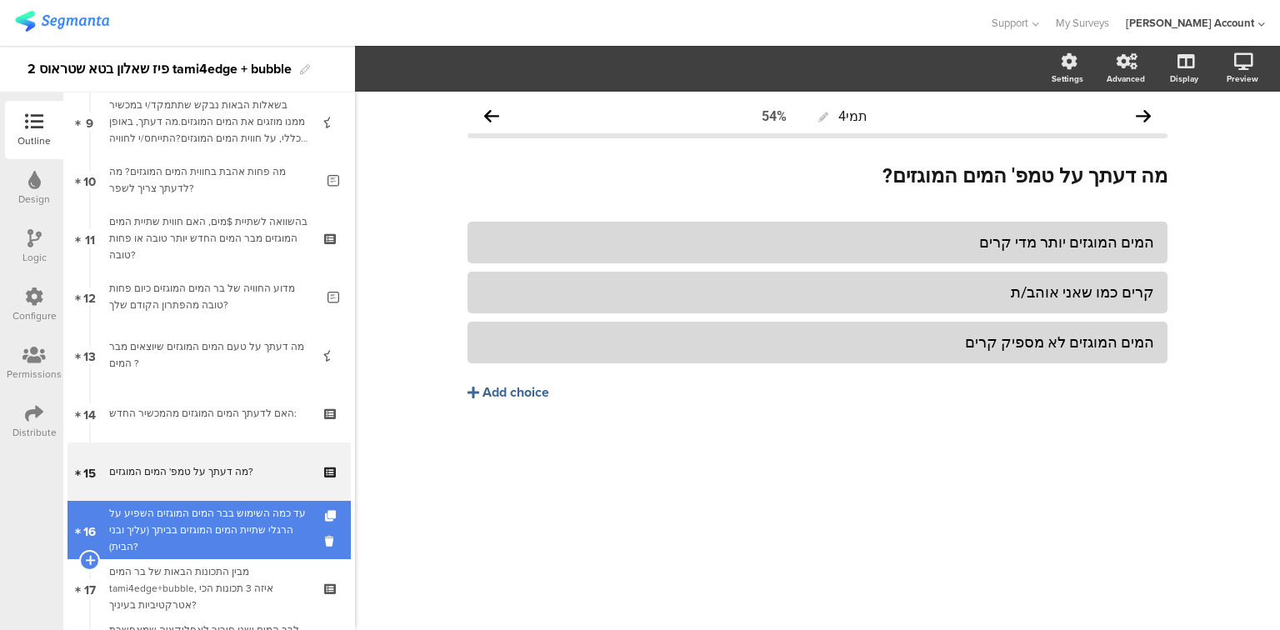
click at [200, 538] on div "עד כמה השימוש בבר המים המוגזים השפיע על הרגלי שתיית המים המוגזים בביתך (עליך וב…" at bounding box center [208, 530] width 199 height 50
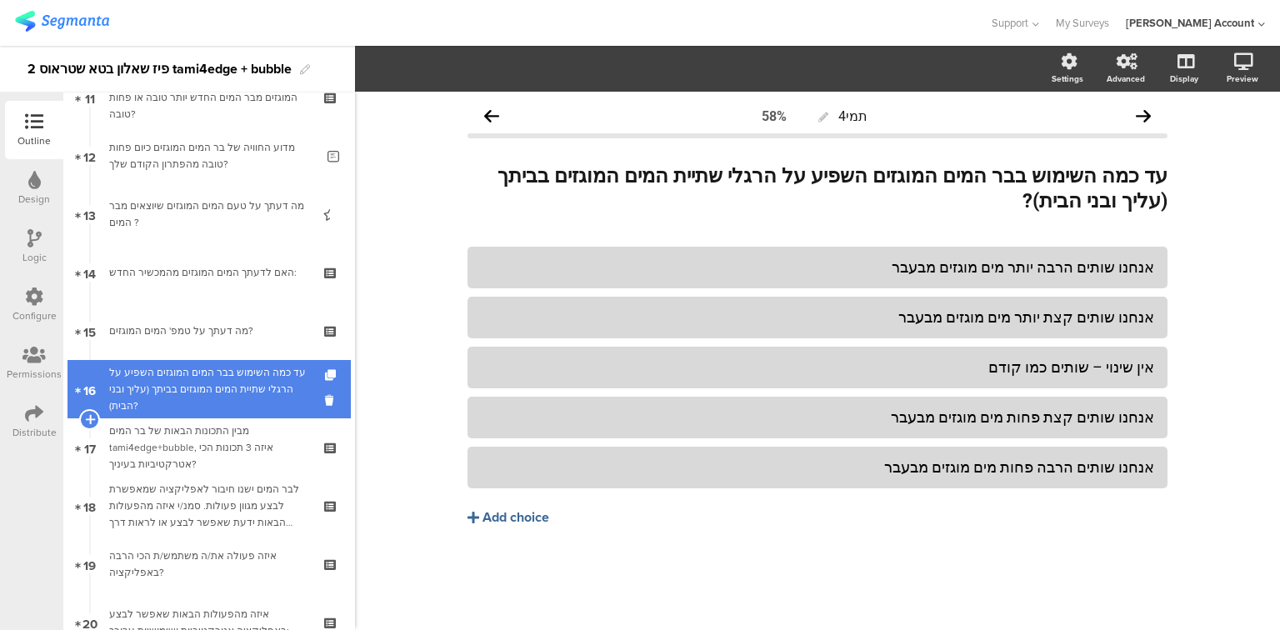
scroll to position [734, 0]
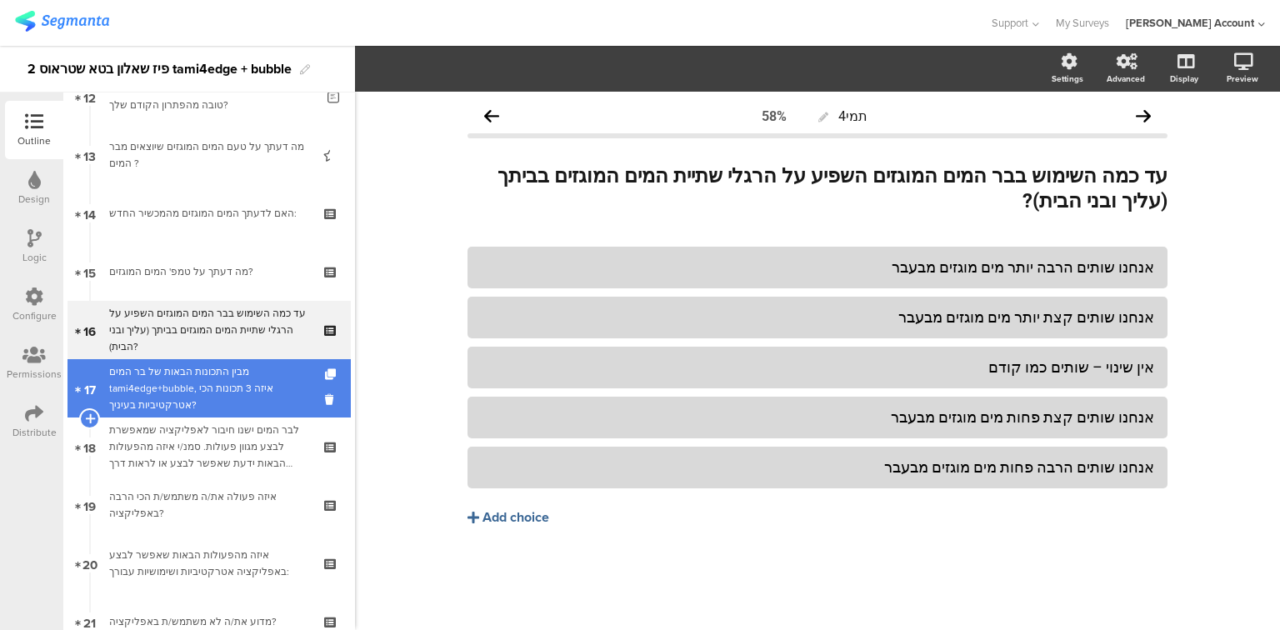
click at [197, 393] on div "מבין התכונות הבאות של בר המים tami4edge+bubble, איזה 3 תכונות הכי אטרקטיביות בע…" at bounding box center [208, 388] width 199 height 50
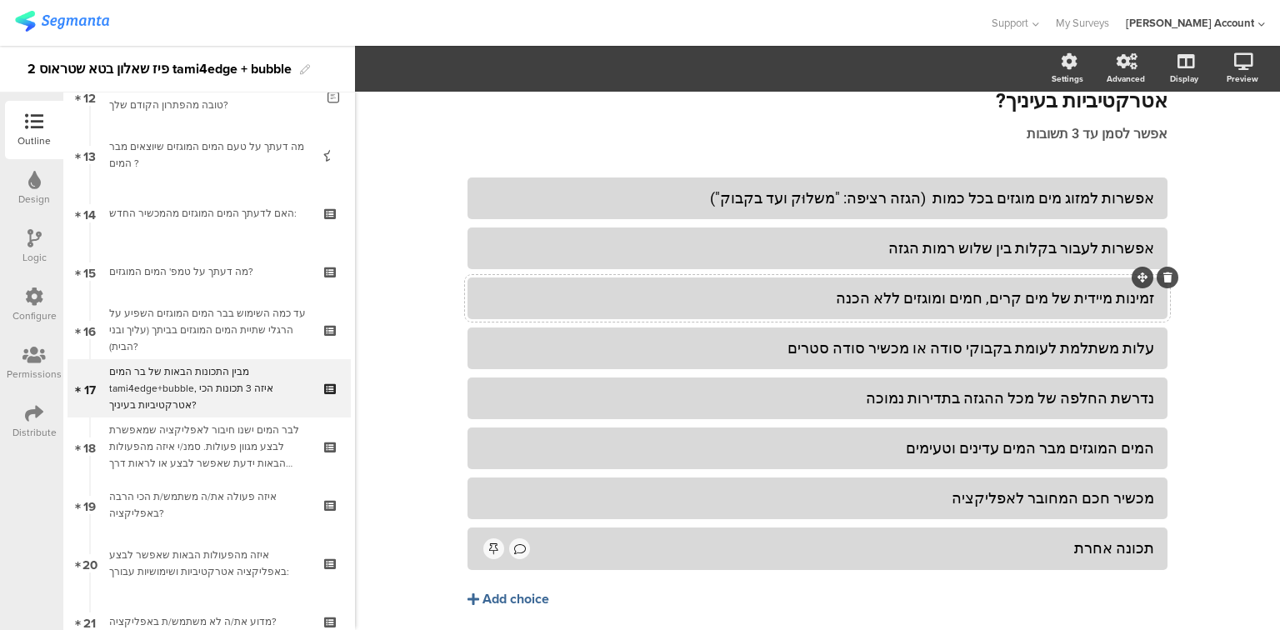
scroll to position [133, 0]
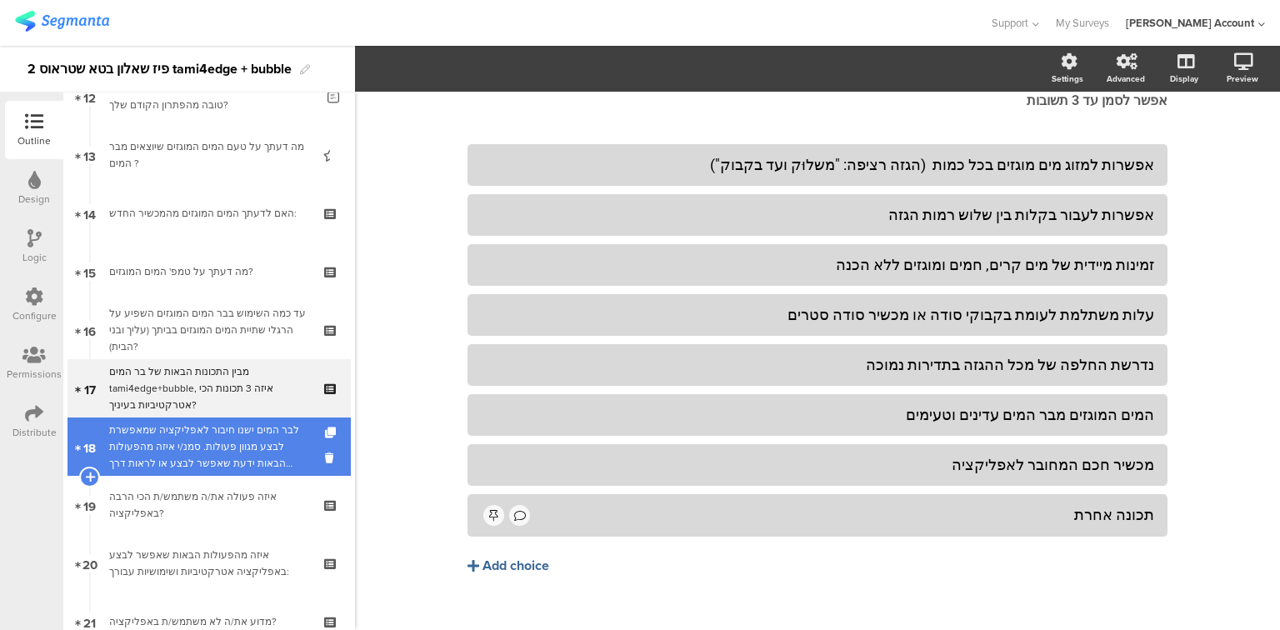
click at [183, 452] on div "לבר המים ישנו חיבור לאפליקציה שמאפשרת לבצע מגוון פעולות. סמנ/י איזה מהפעולות הב…" at bounding box center [208, 447] width 199 height 50
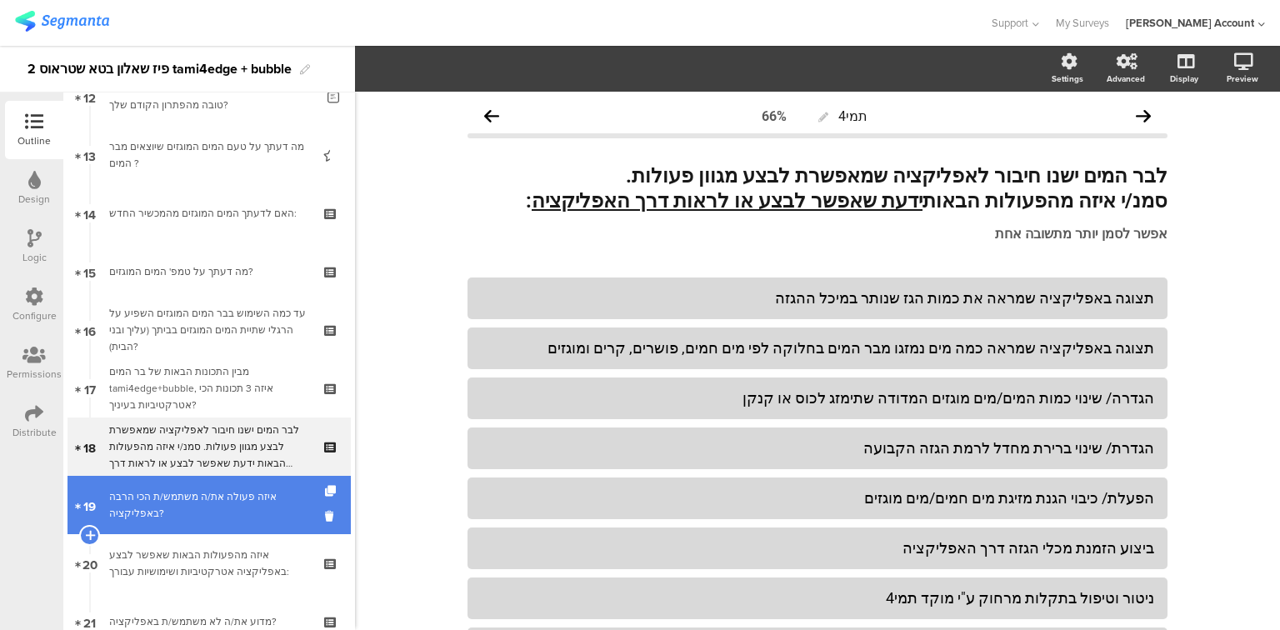
click at [213, 508] on div "איזה פעולה את/ה משתמש/ת הכי הרבה באפליקציה?" at bounding box center [208, 504] width 199 height 33
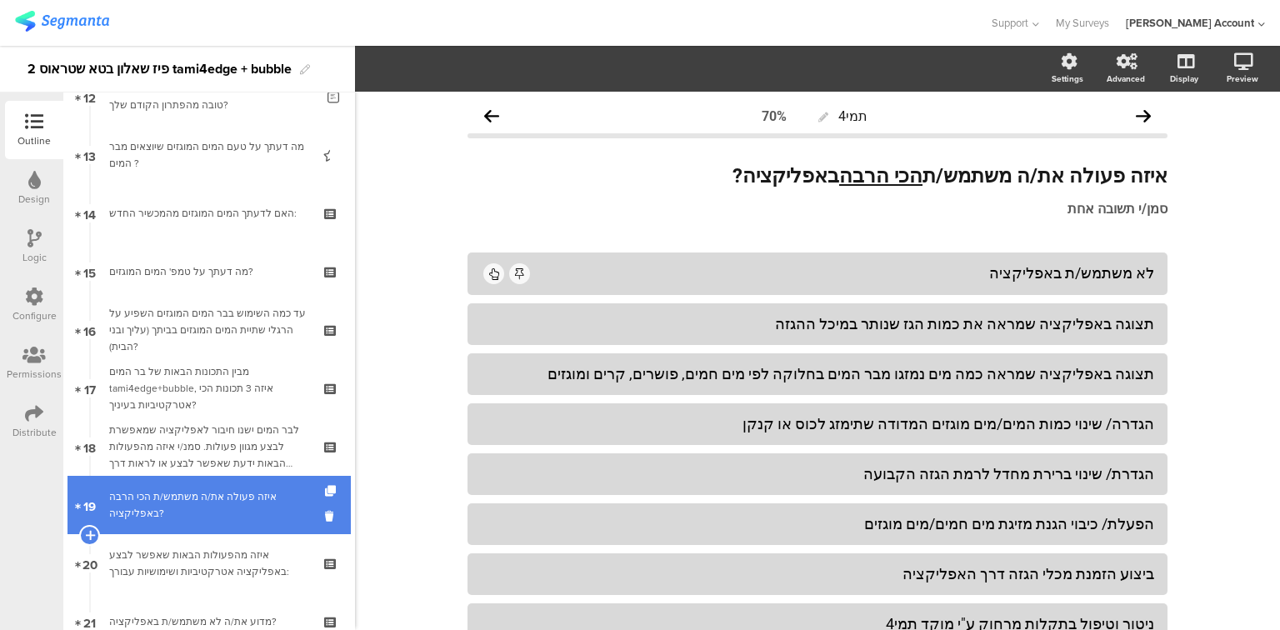
scroll to position [867, 0]
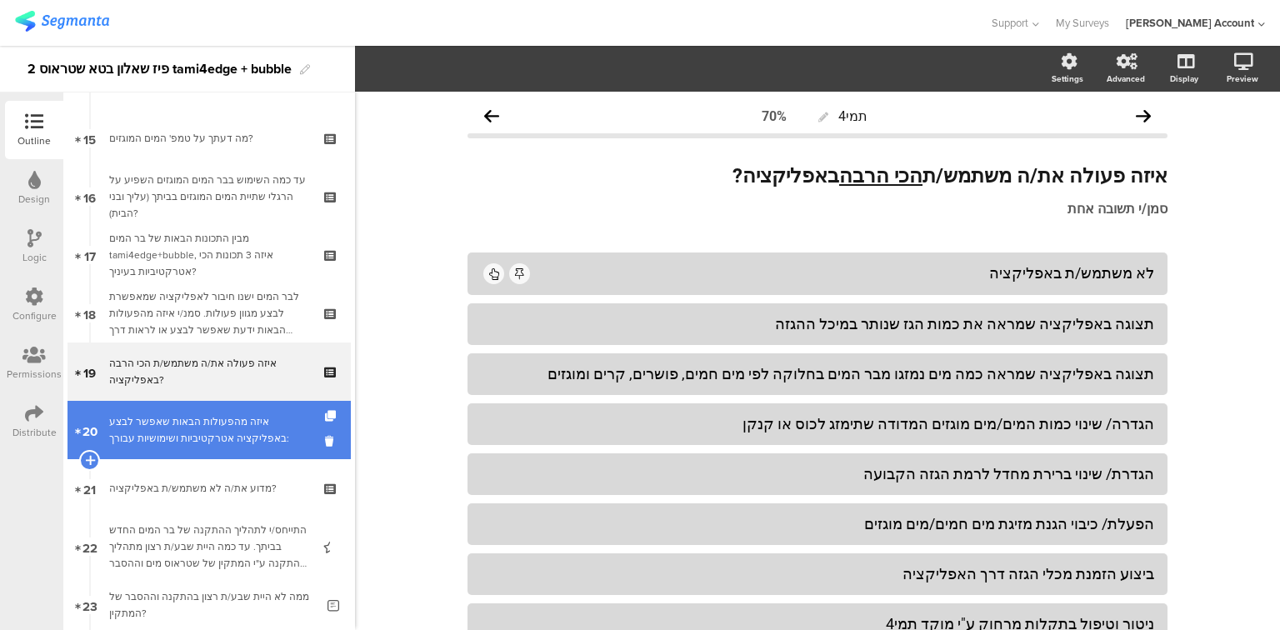
click at [223, 442] on div "איזה מהפעולות הבאות שאפשר לבצע באפליקציה אטרקטיביות ושימושיות עבורך:" at bounding box center [208, 429] width 199 height 33
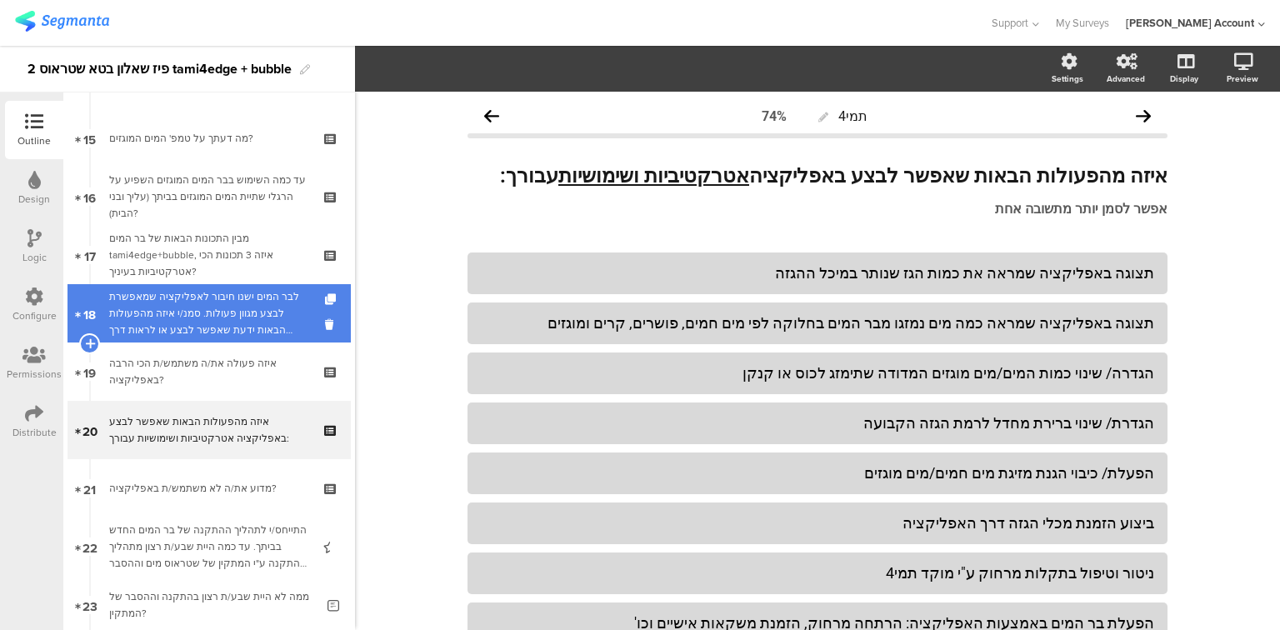
click at [230, 319] on div "לבר המים ישנו חיבור לאפליקציה שמאפשרת לבצע מגוון פעולות. סמנ/י איזה מהפעולות הב…" at bounding box center [208, 313] width 199 height 50
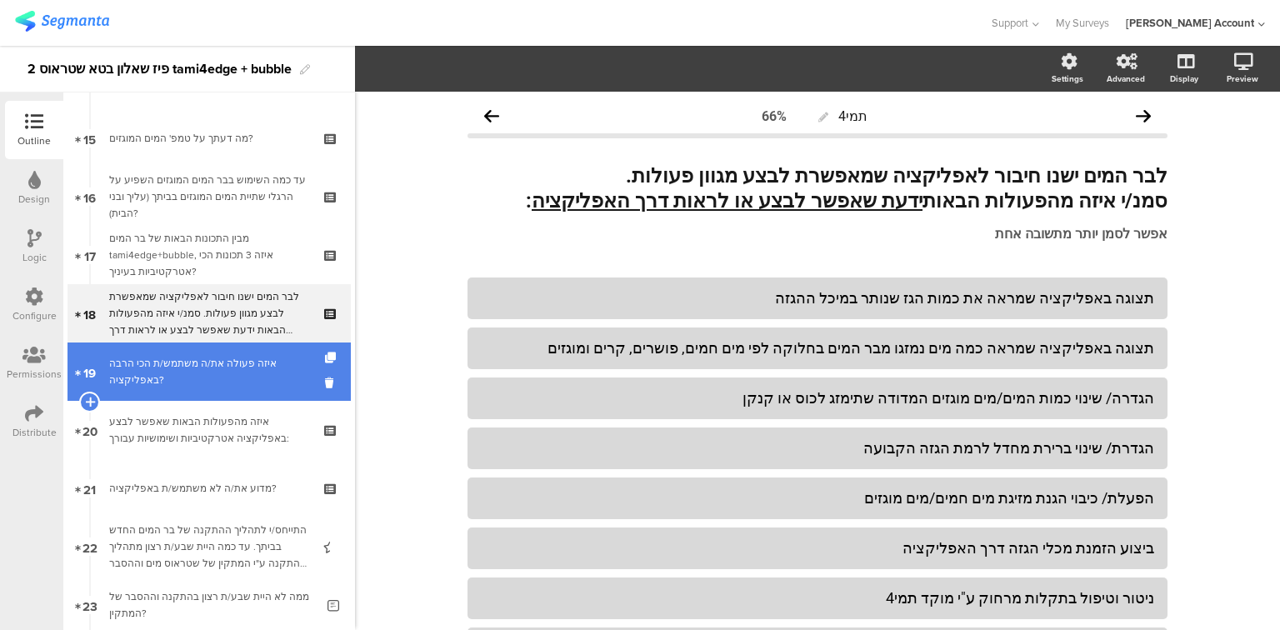
click at [173, 383] on div "איזה פעולה את/ה משתמש/ת הכי הרבה באפליקציה?" at bounding box center [208, 371] width 199 height 33
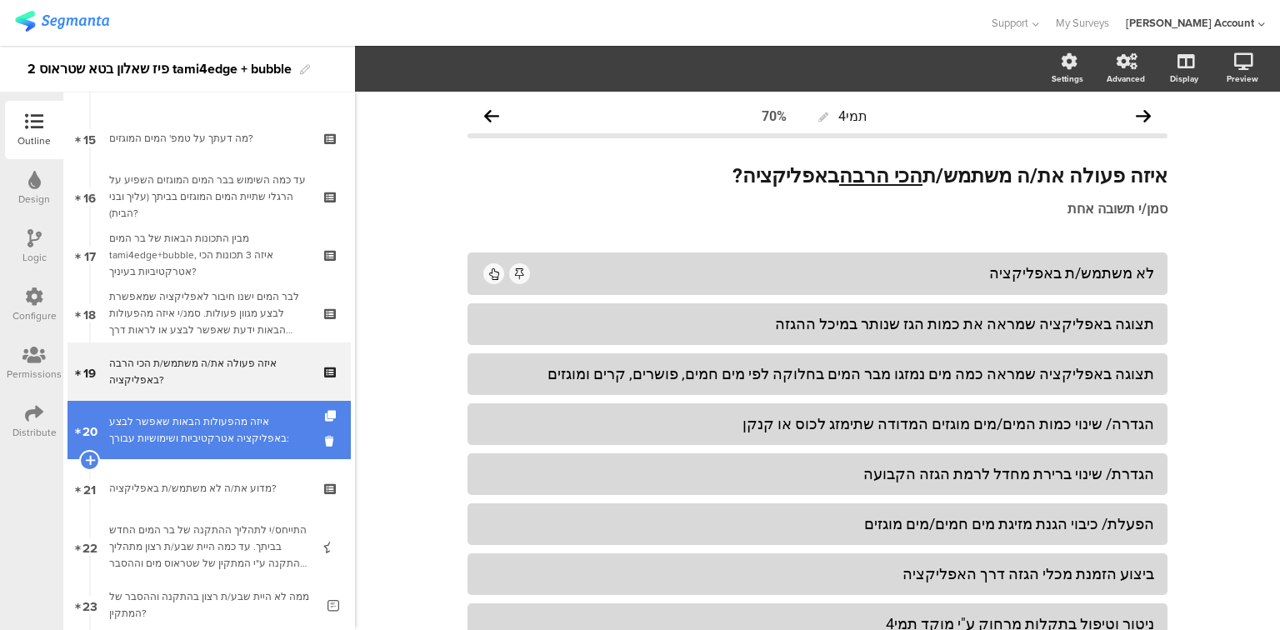
click at [183, 436] on div "איזה מהפעולות הבאות שאפשר לבצע באפליקציה אטרקטיביות ושימושיות עבורך:" at bounding box center [208, 429] width 199 height 33
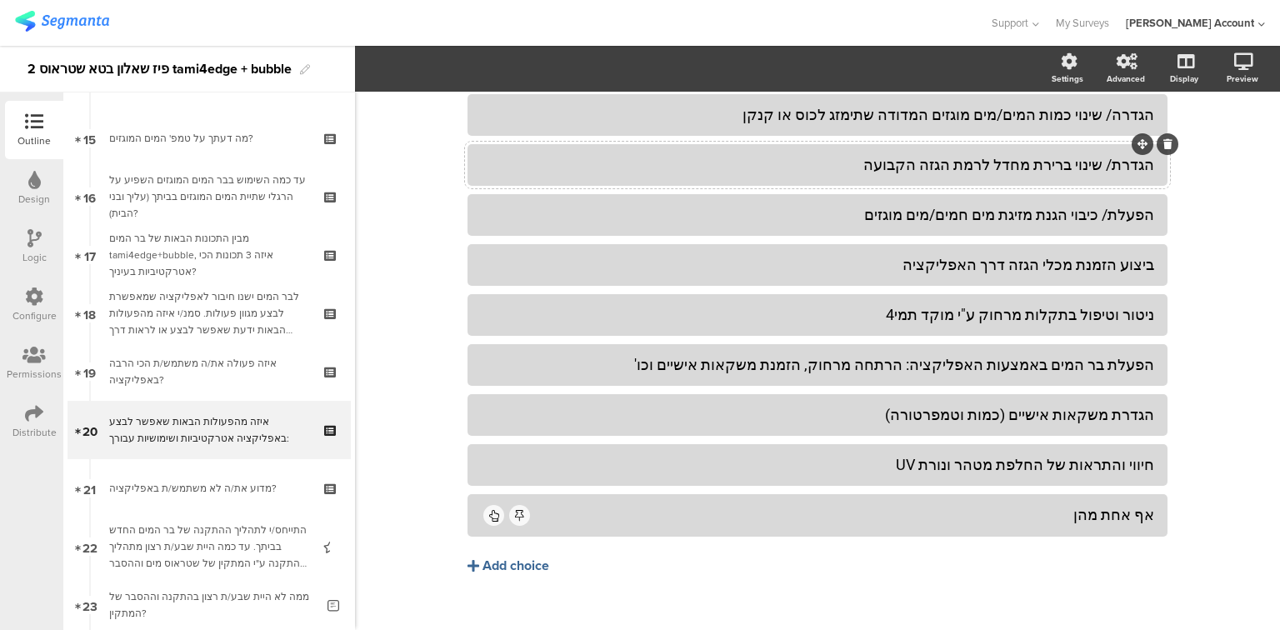
scroll to position [267, 0]
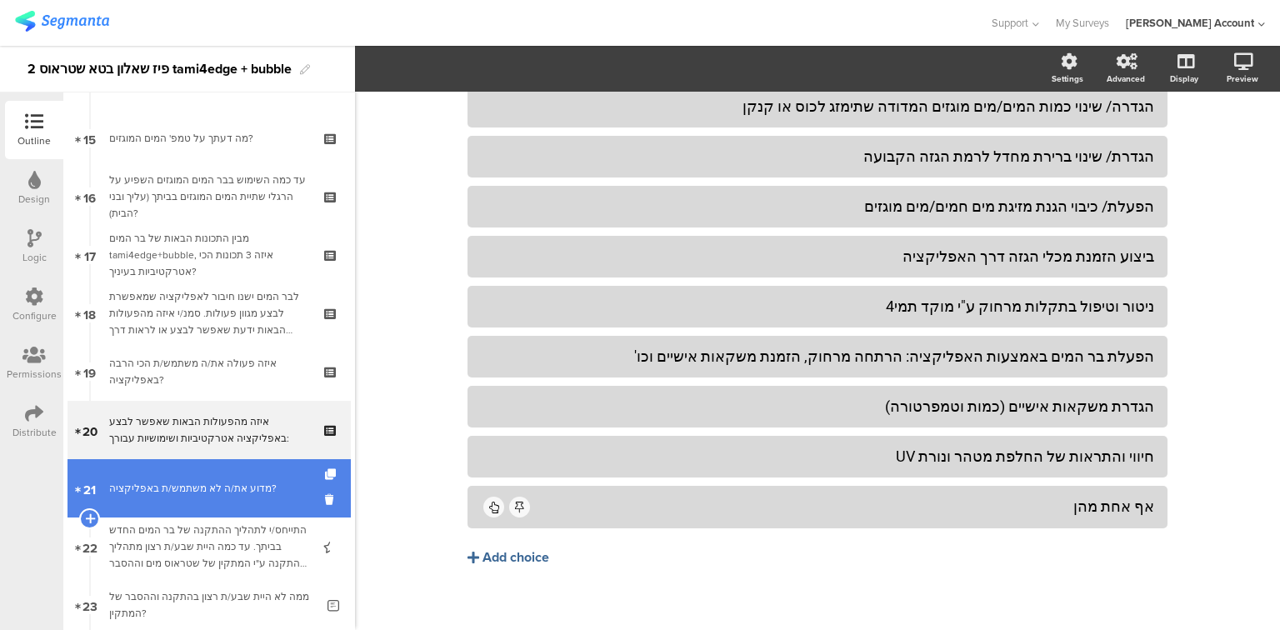
click at [140, 493] on div "מדוע את/ה לא משתמש/ת באפליקציה?" at bounding box center [208, 488] width 199 height 17
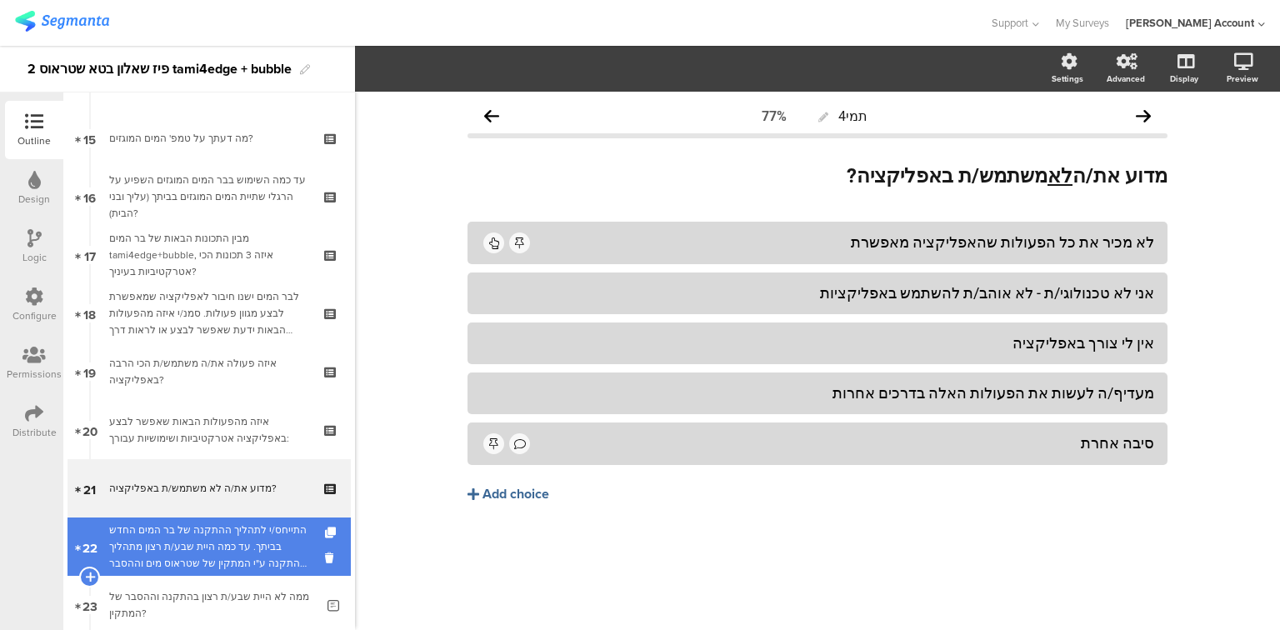
click at [163, 559] on div "התייחס/י לתהליך ההתקנה של בר המים החדש בביתך. עד כמה היית שבע/ת רצון מתהליך ההת…" at bounding box center [208, 547] width 199 height 50
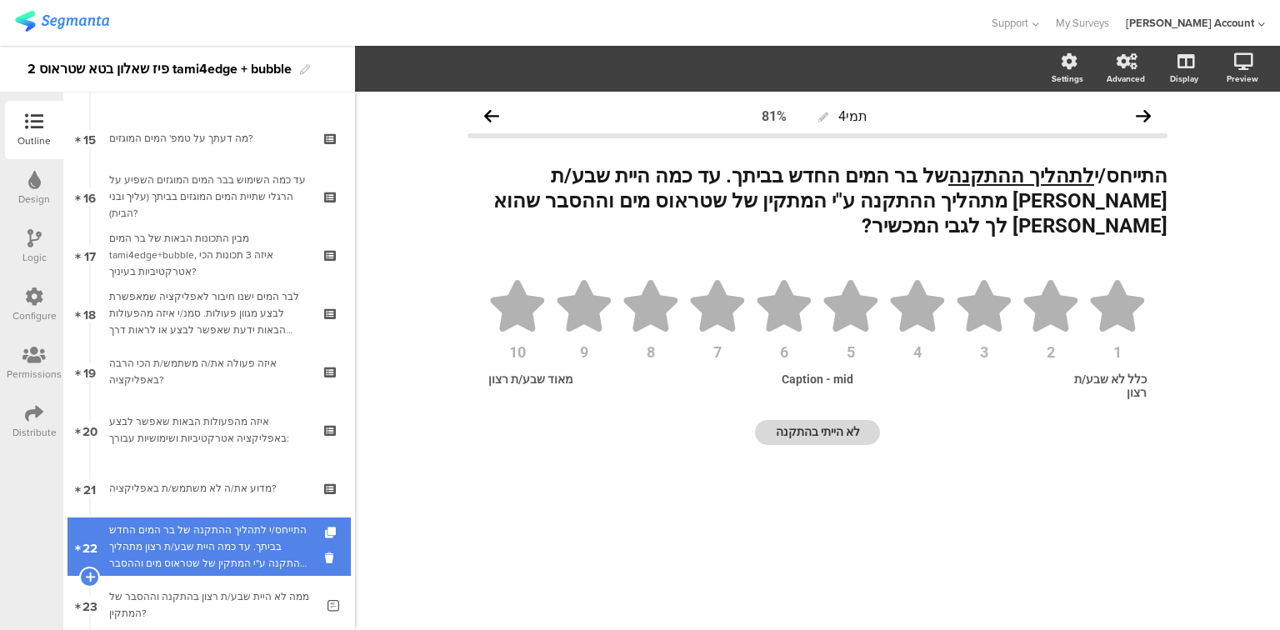
scroll to position [1000, 0]
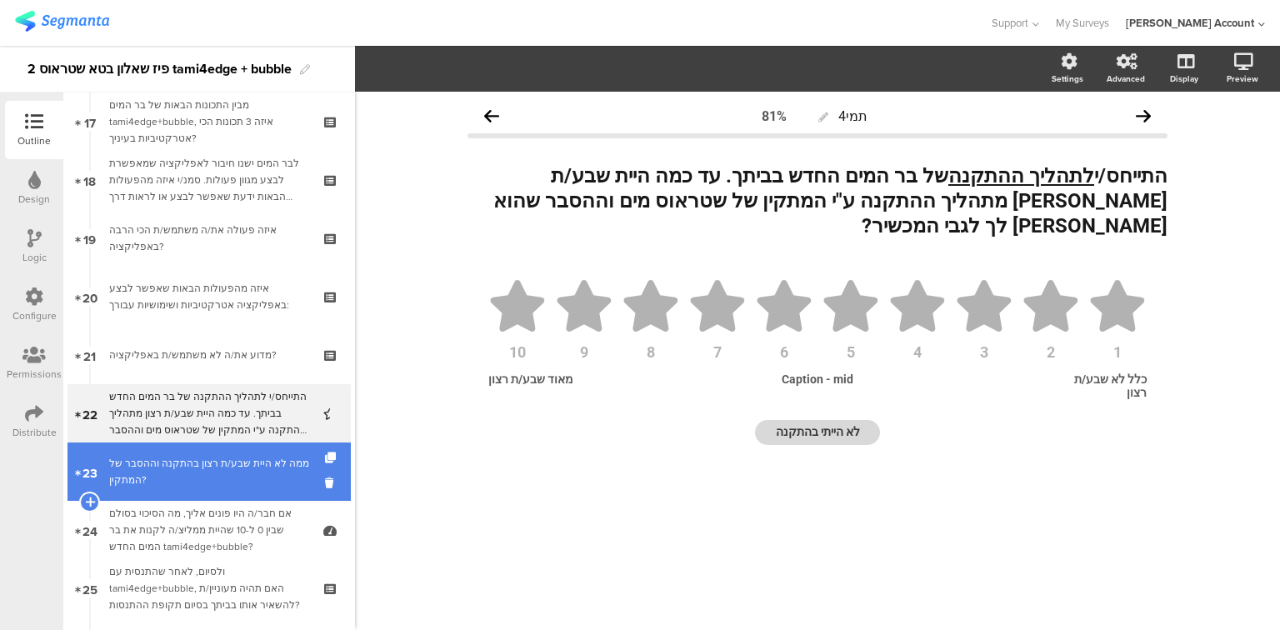
click at [187, 473] on div "ממה לא היית שבע/ת רצון בהתקנה וההסבר של המתקין?" at bounding box center [212, 471] width 206 height 33
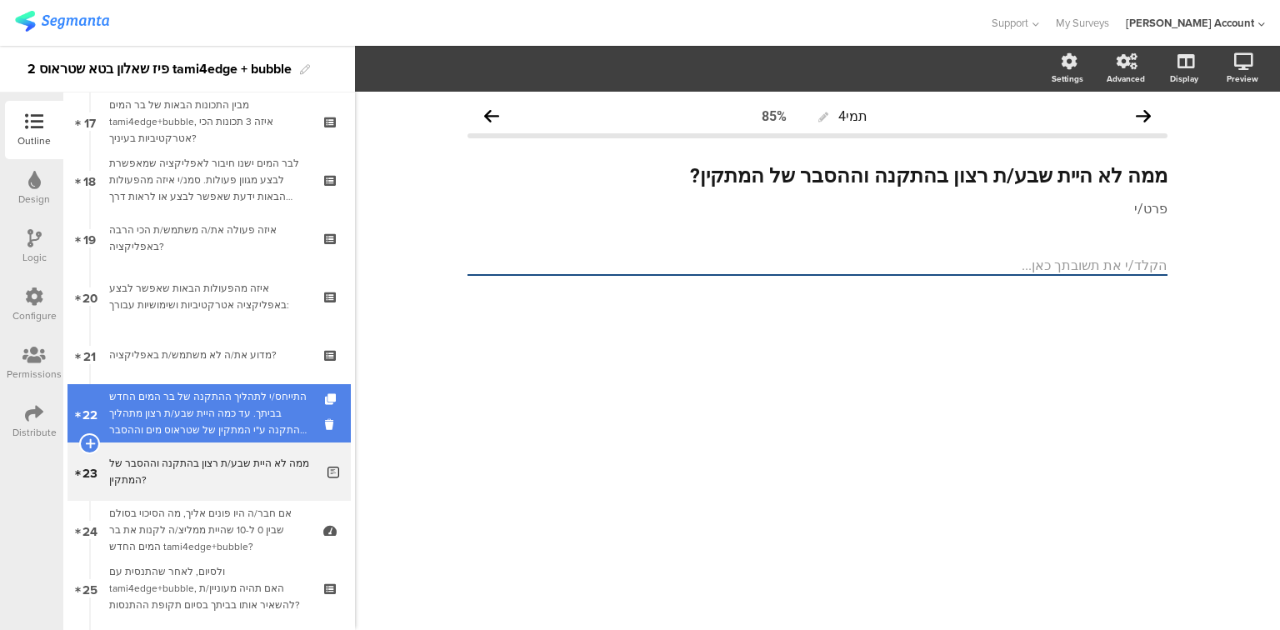
click at [208, 427] on div "התייחס/י לתהליך ההתקנה של בר המים החדש בביתך. עד כמה היית שבע/ת רצון מתהליך ההת…" at bounding box center [208, 413] width 199 height 50
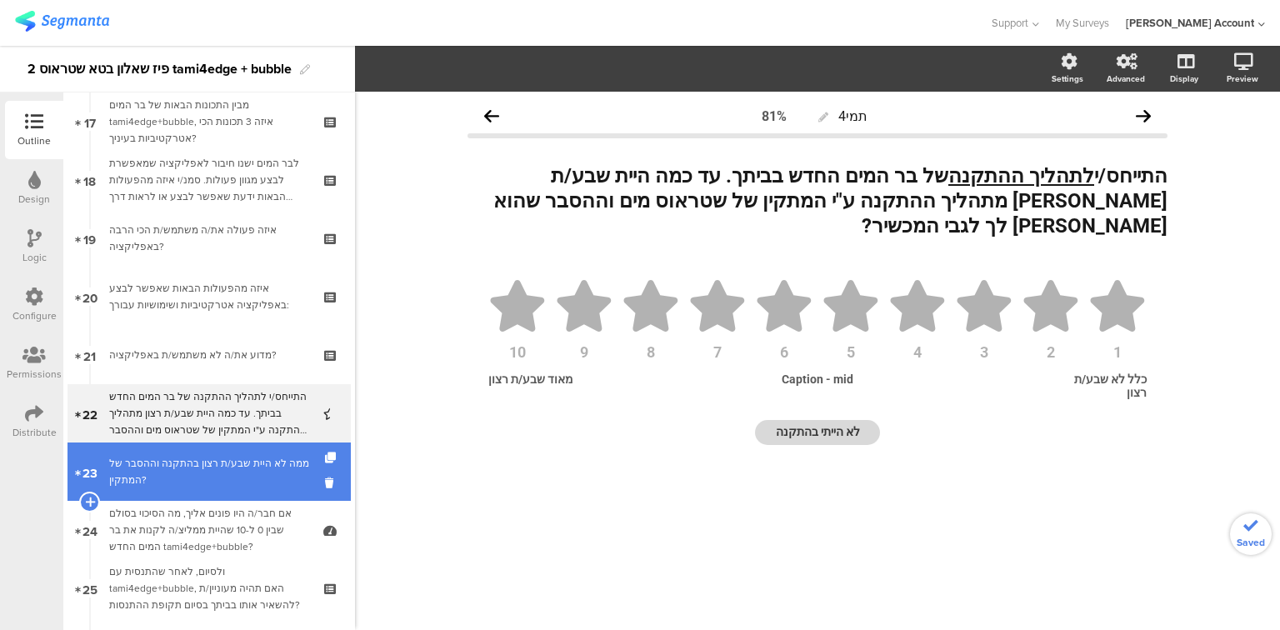
click at [211, 478] on div "ממה לא היית שבע/ת רצון בהתקנה וההסבר של המתקין?" at bounding box center [212, 471] width 206 height 33
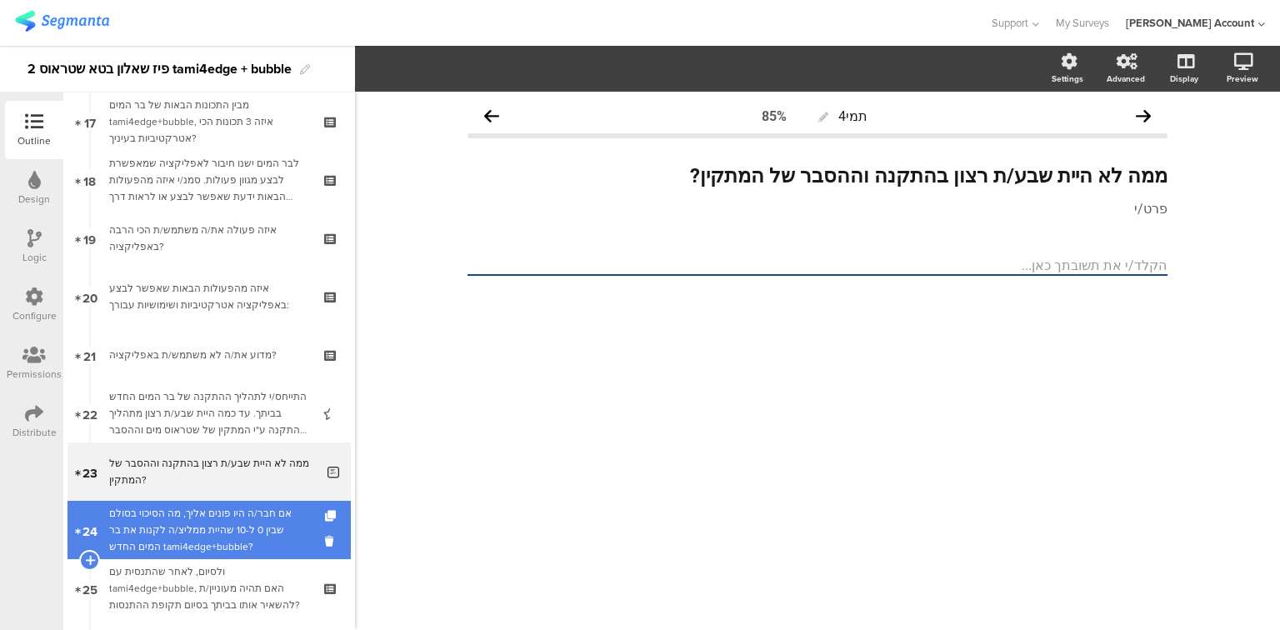
click at [213, 525] on div "אם חבר/ה היו פונים אליך, מה הסיכוי בסולם שבין 0 ל-10 שהיית ממליצ/ה לקנות את בר …" at bounding box center [208, 530] width 199 height 50
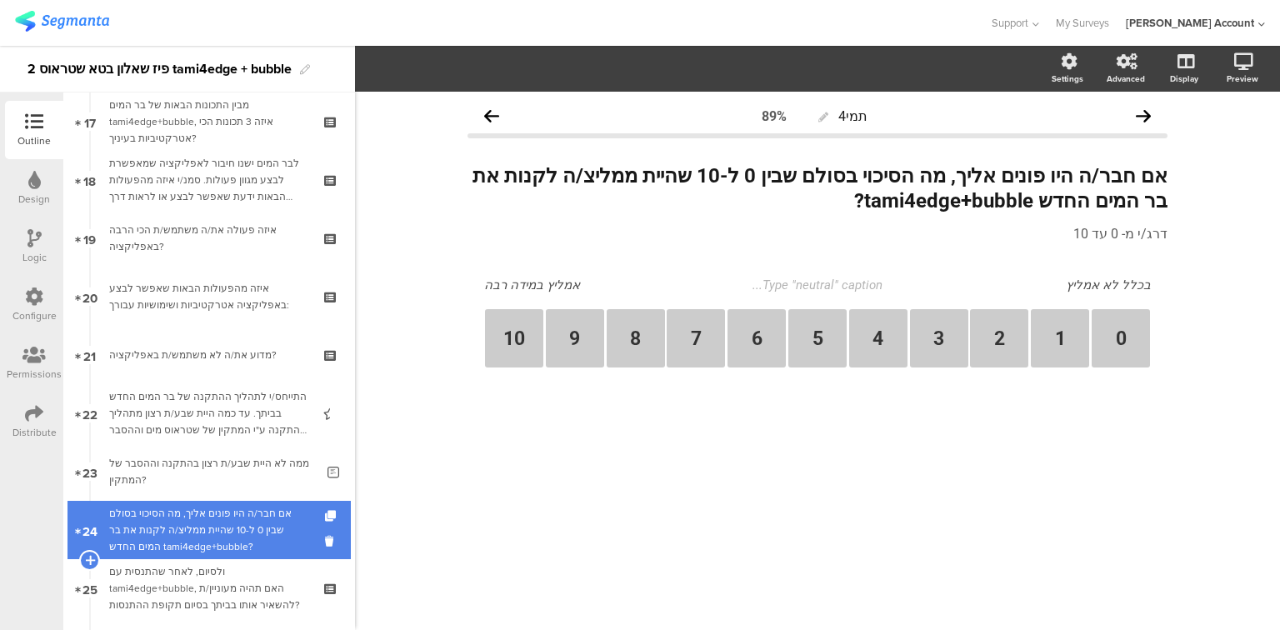
scroll to position [1134, 0]
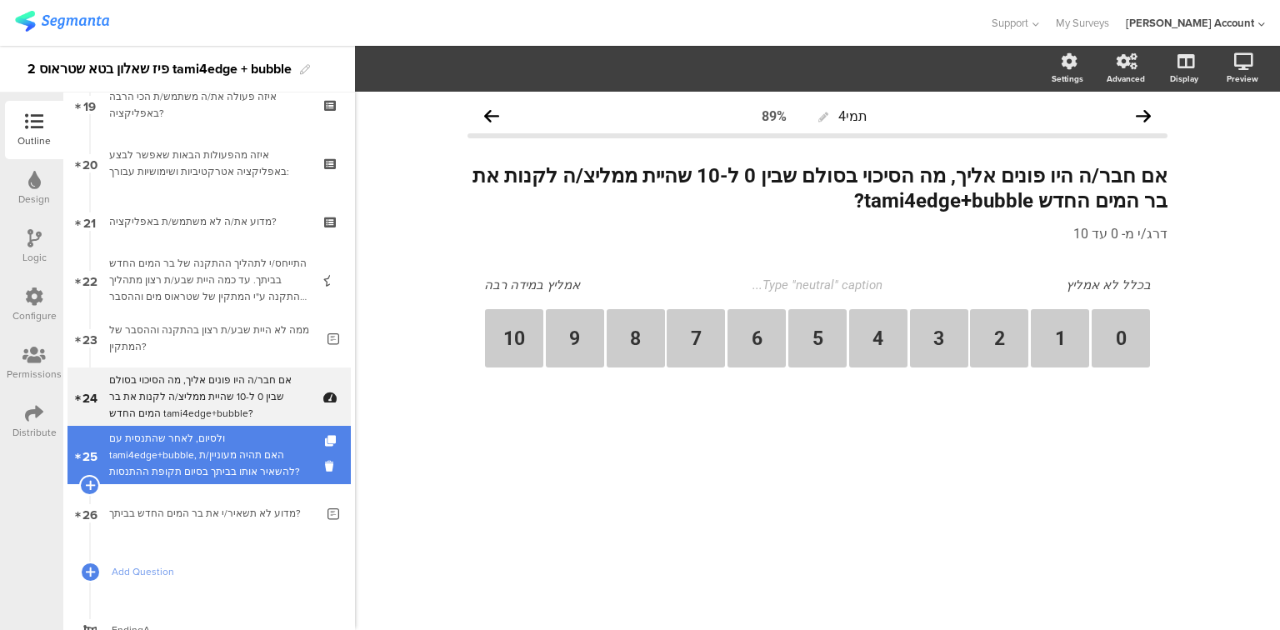
click at [193, 460] on div "ולסיום, לאחר שהתנסית עם tami4edge+bubble, האם תהיה מעוניין/ת להשאיר אותו בביתך …" at bounding box center [208, 455] width 199 height 50
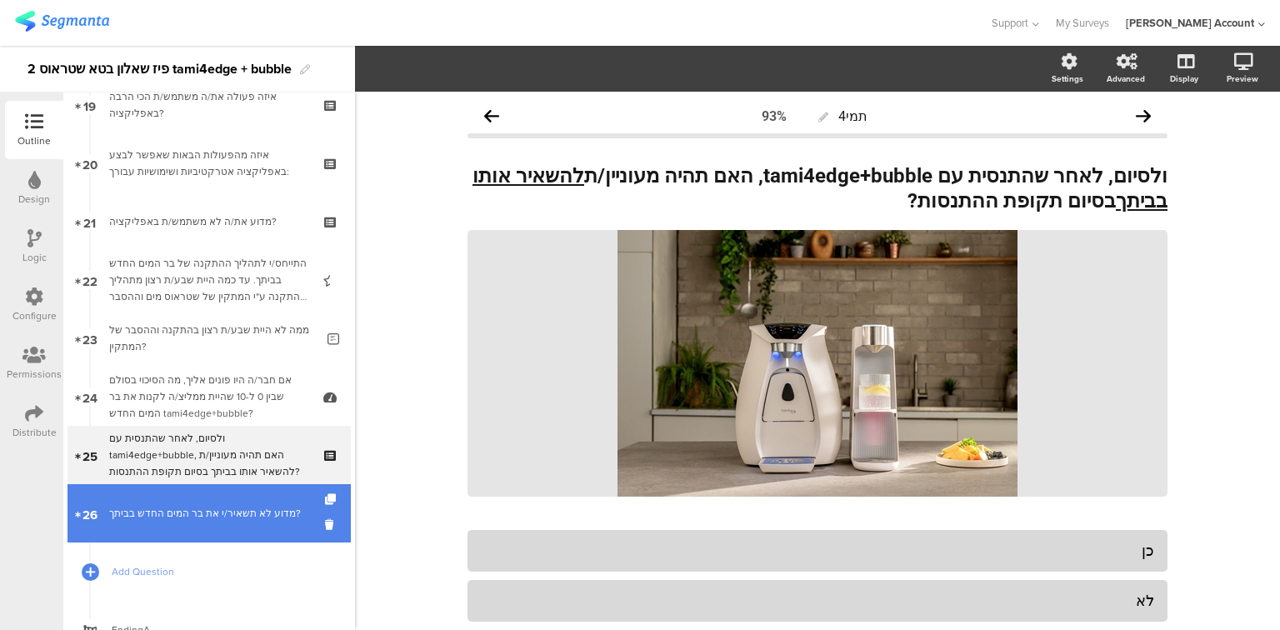
click at [253, 520] on div "מדוע לא תשאיר/י את בר המים החדש בביתך?" at bounding box center [212, 513] width 206 height 17
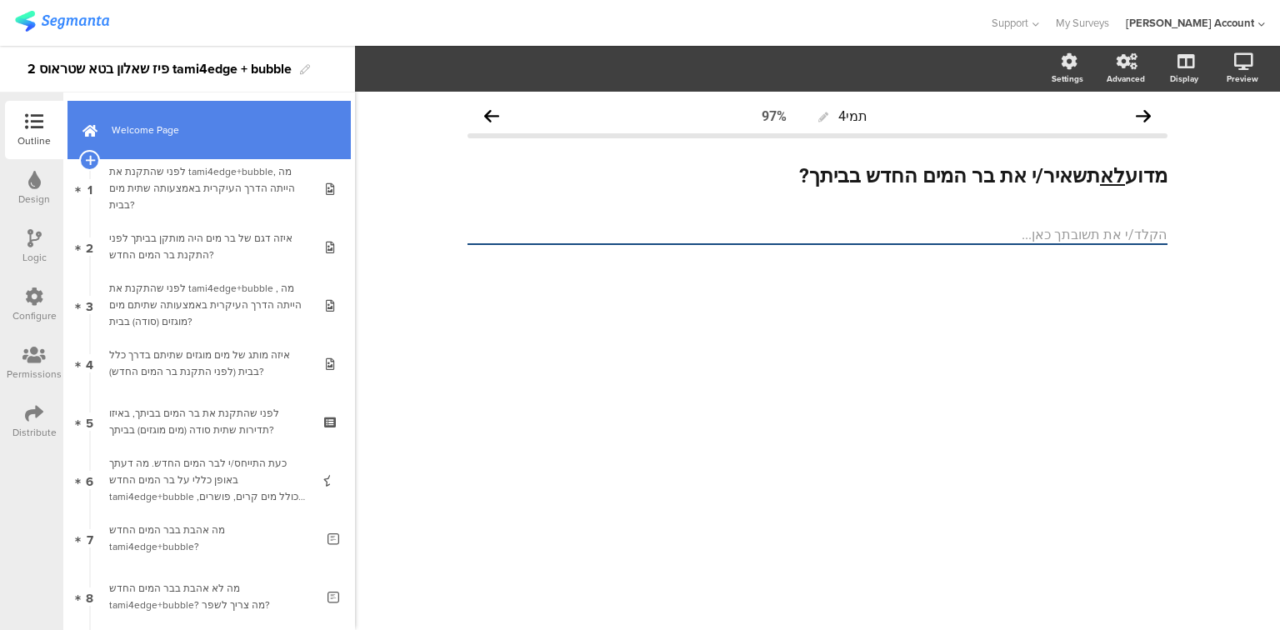
click at [185, 128] on span "Welcome Page" at bounding box center [218, 130] width 213 height 17
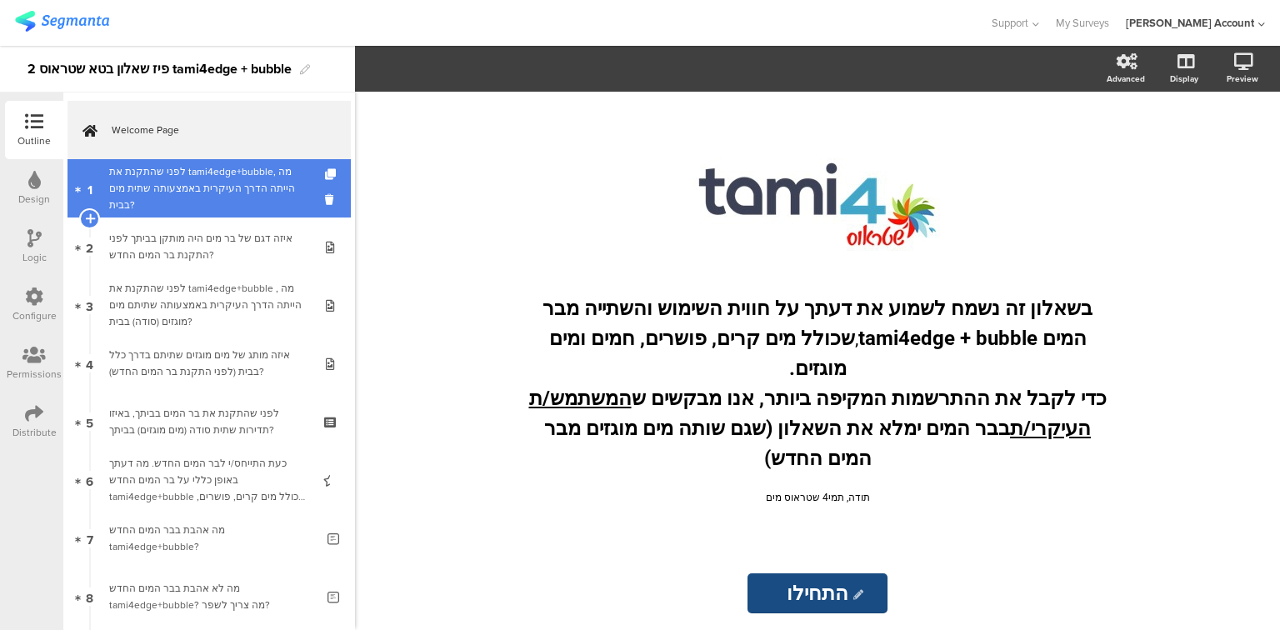
click at [190, 183] on div "לפני שהתקנת את tami4edge+bubble, מה הייתה הדרך העיקרית באמצעותה שתית מים בבית?" at bounding box center [208, 188] width 199 height 50
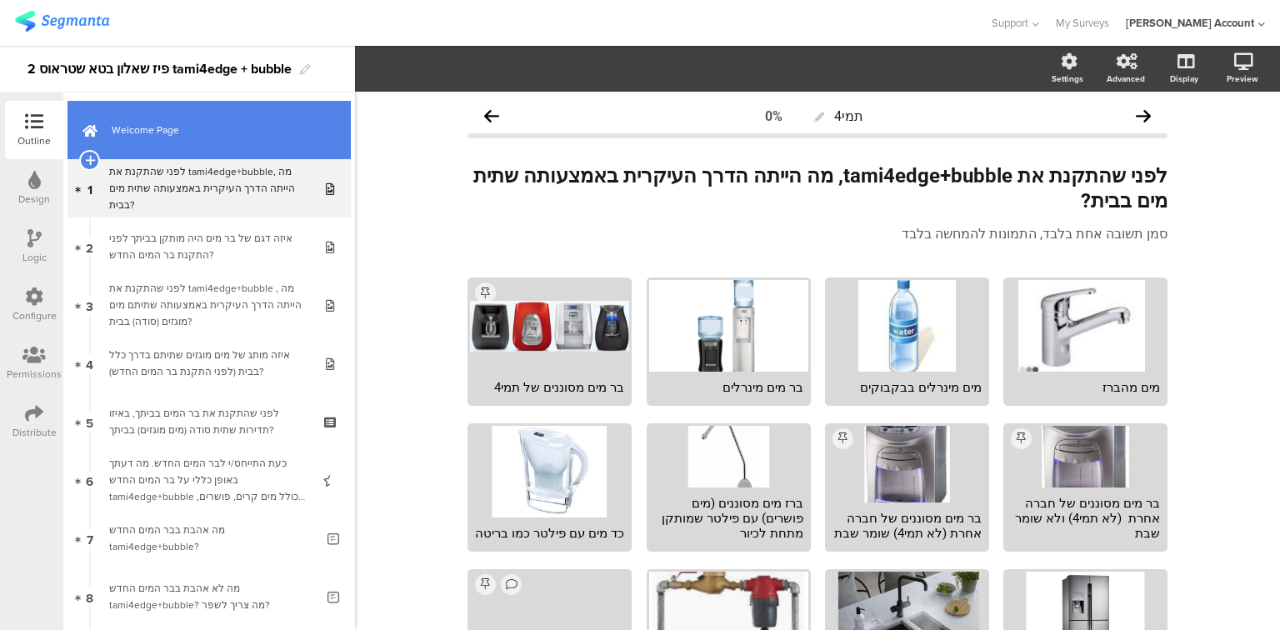
click at [152, 127] on span "Welcome Page" at bounding box center [218, 130] width 213 height 17
